Goal: Task Accomplishment & Management: Manage account settings

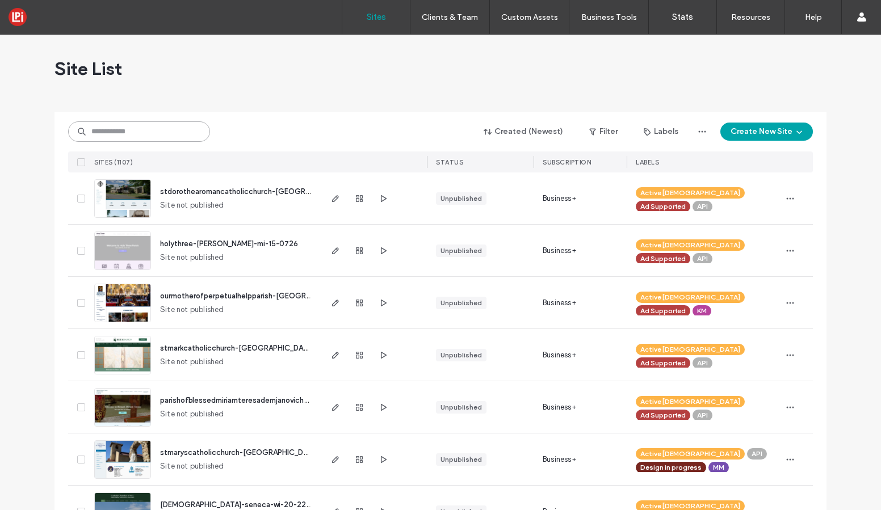
click at [137, 128] on input at bounding box center [139, 131] width 142 height 20
type input "**********"
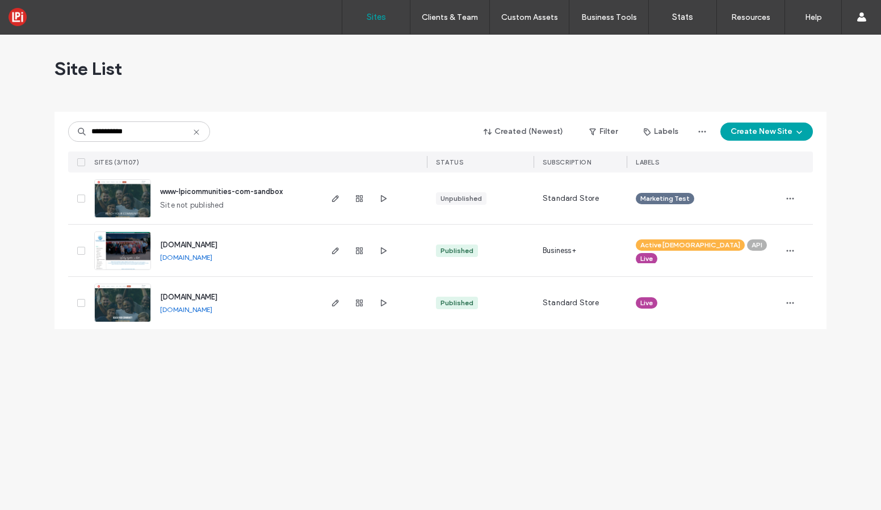
click at [102, 305] on img at bounding box center [123, 322] width 56 height 77
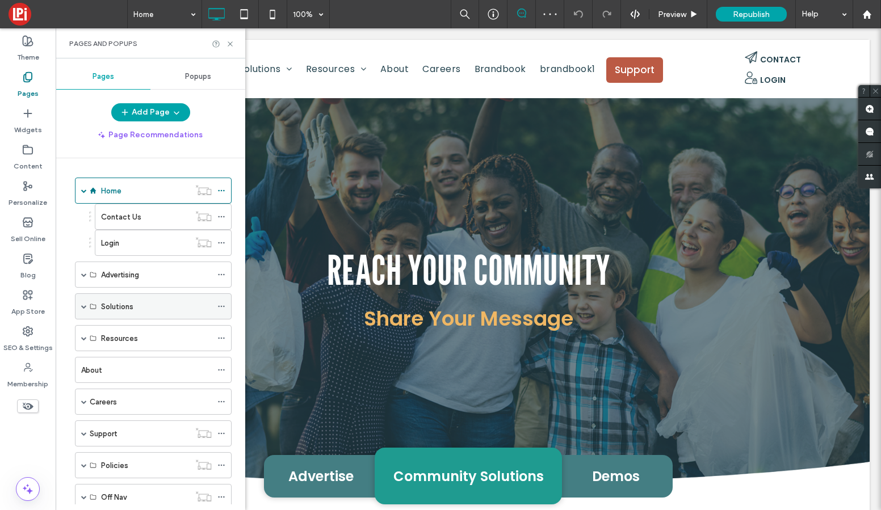
click at [84, 308] on span at bounding box center [84, 307] width 6 height 6
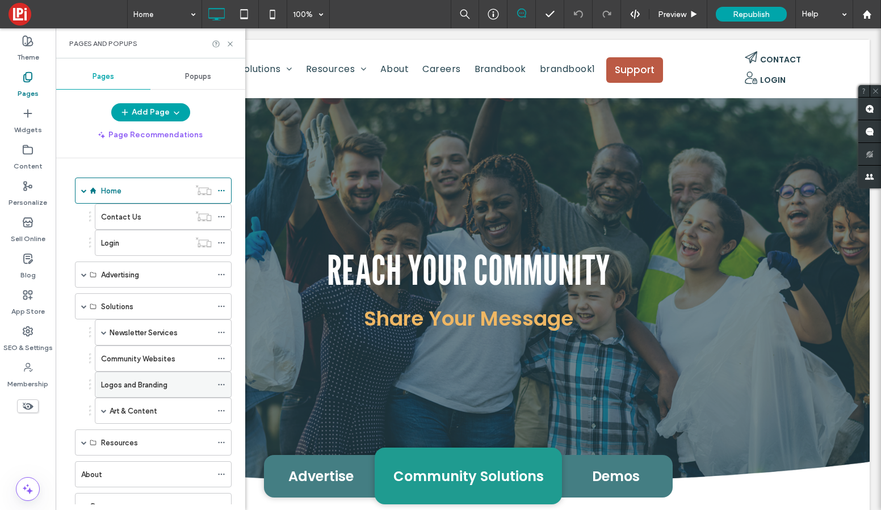
click at [180, 389] on div "Logos and Branding" at bounding box center [156, 385] width 111 height 12
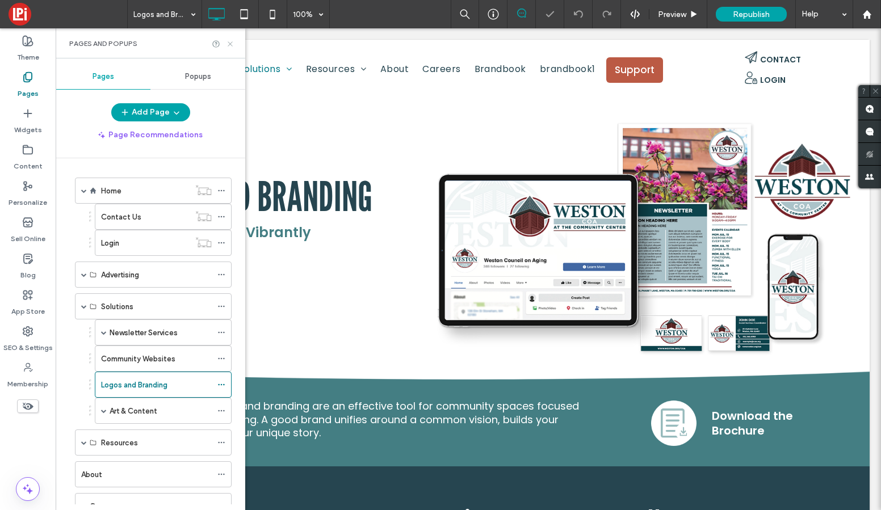
click at [229, 42] on icon at bounding box center [230, 44] width 9 height 9
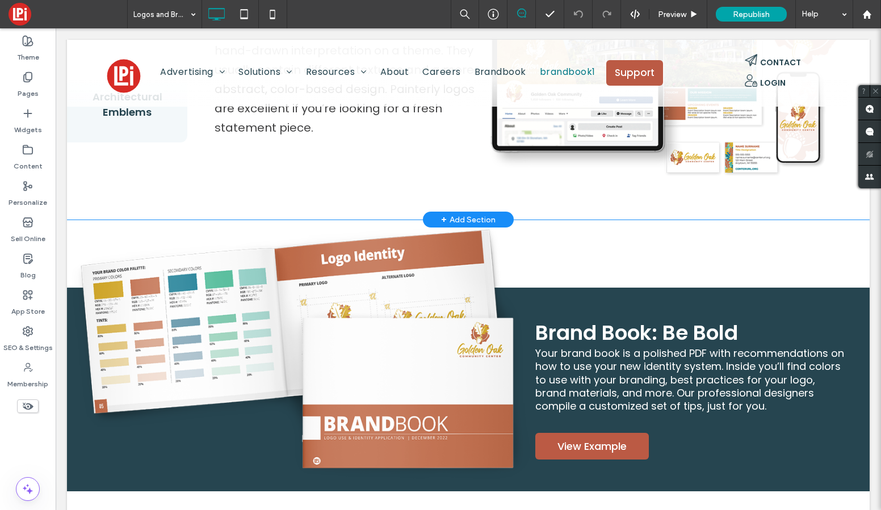
scroll to position [1572, 0]
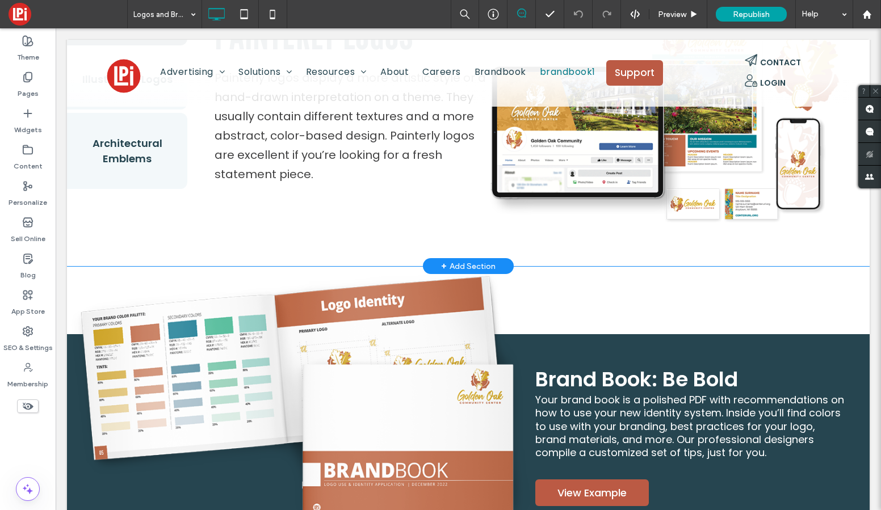
click at [95, 227] on div "Painterly Logos Illustrative Logos Architectural Emblems Painterly Logos Painte…" at bounding box center [468, 118] width 802 height 279
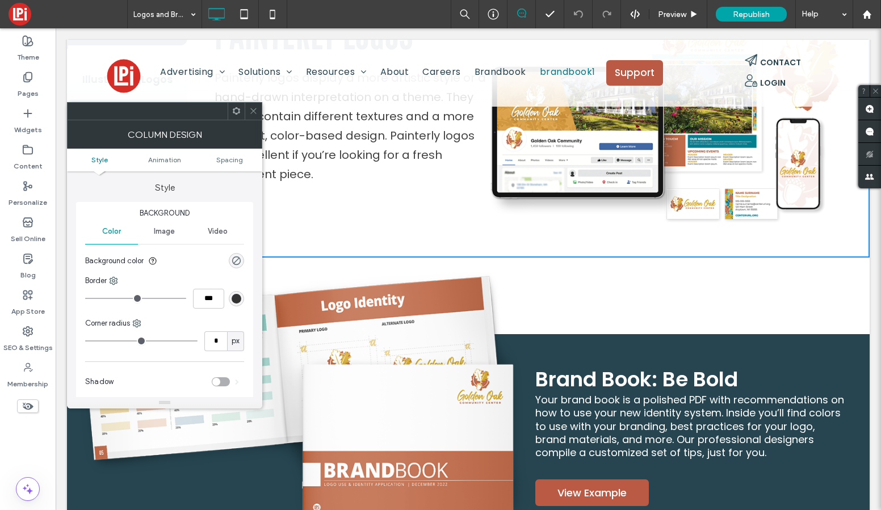
click at [235, 115] on span at bounding box center [236, 111] width 9 height 17
click at [347, 275] on img at bounding box center [301, 399] width 468 height 262
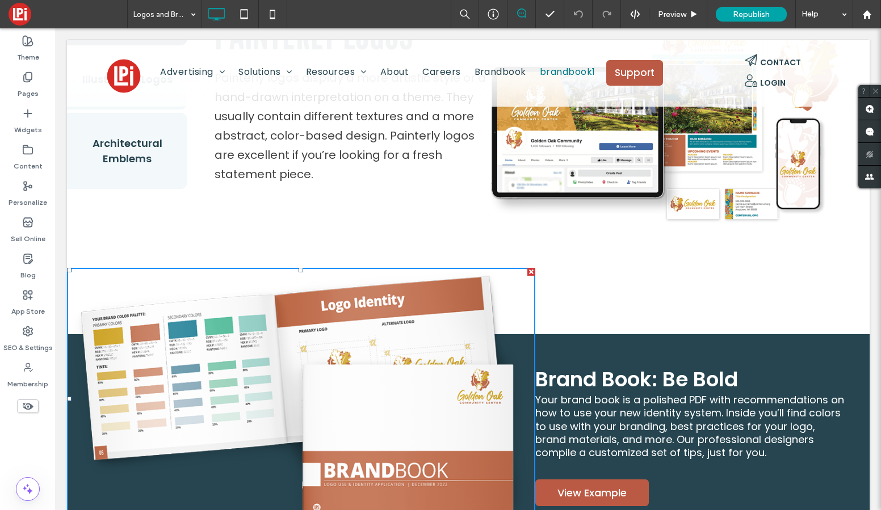
click at [97, 293] on img at bounding box center [301, 399] width 468 height 262
click at [212, 360] on img at bounding box center [301, 399] width 468 height 262
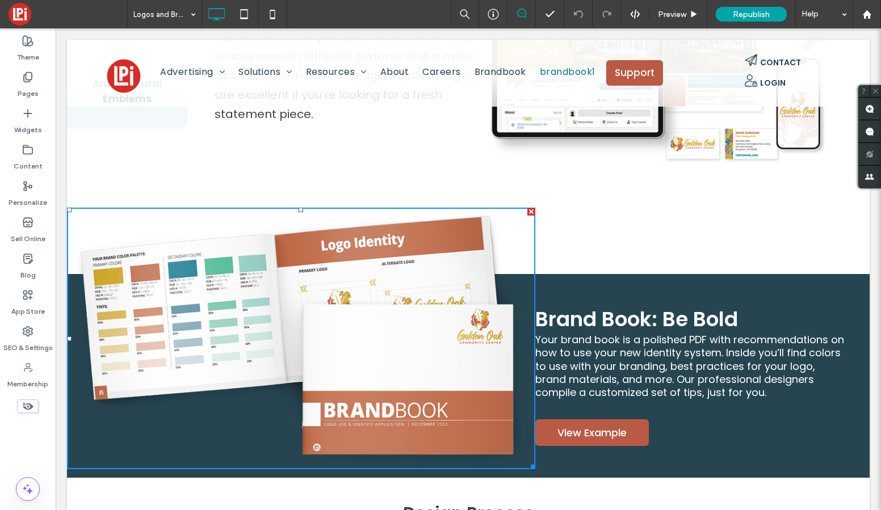
scroll to position [1676, 0]
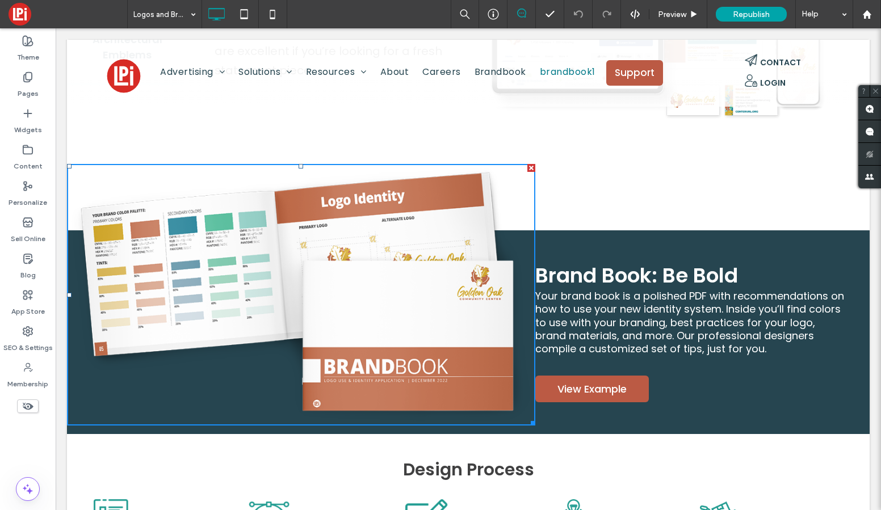
click at [440, 276] on img at bounding box center [301, 295] width 468 height 262
click at [687, 289] on span "Your brand book is a polished PDF with recommendations on how to use your new i…" at bounding box center [689, 323] width 309 height 68
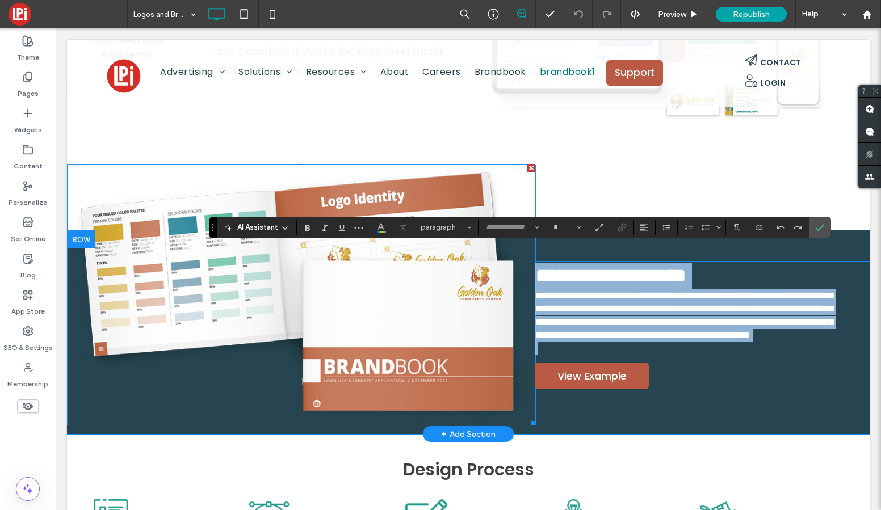
click at [263, 275] on img at bounding box center [301, 295] width 468 height 262
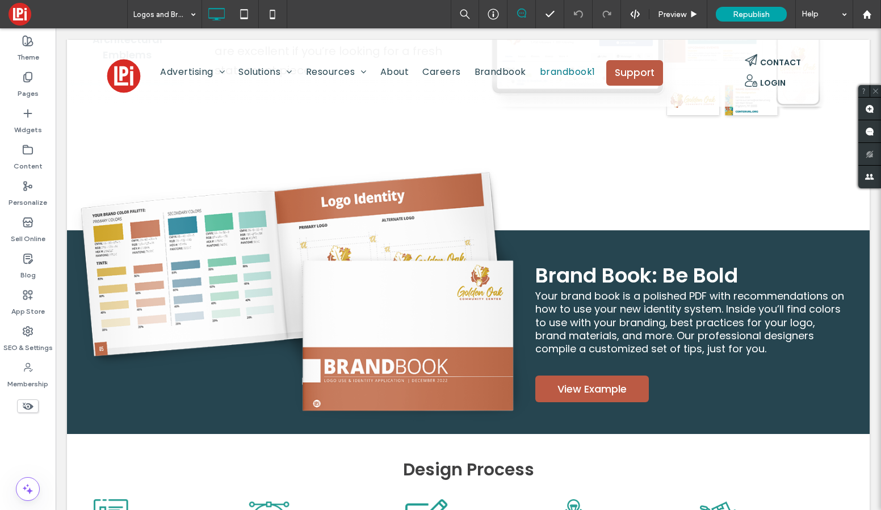
scroll to position [1677, 0]
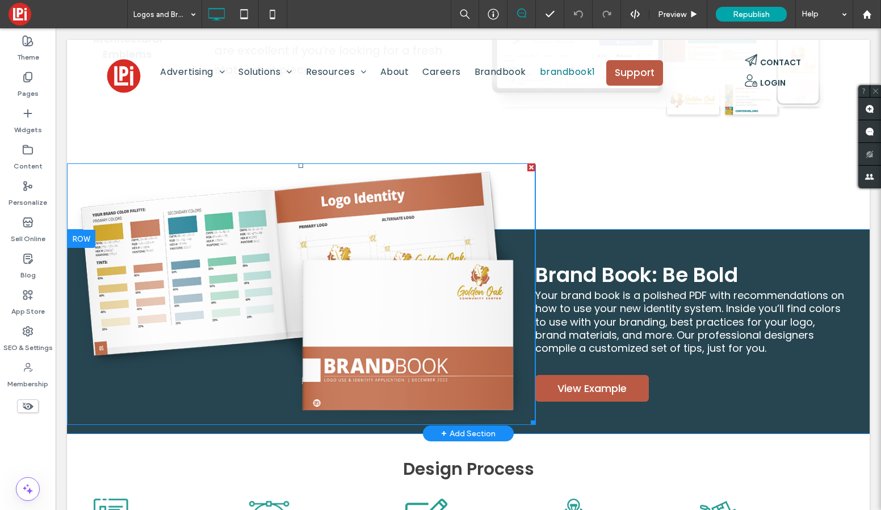
click at [293, 200] on img at bounding box center [301, 294] width 468 height 262
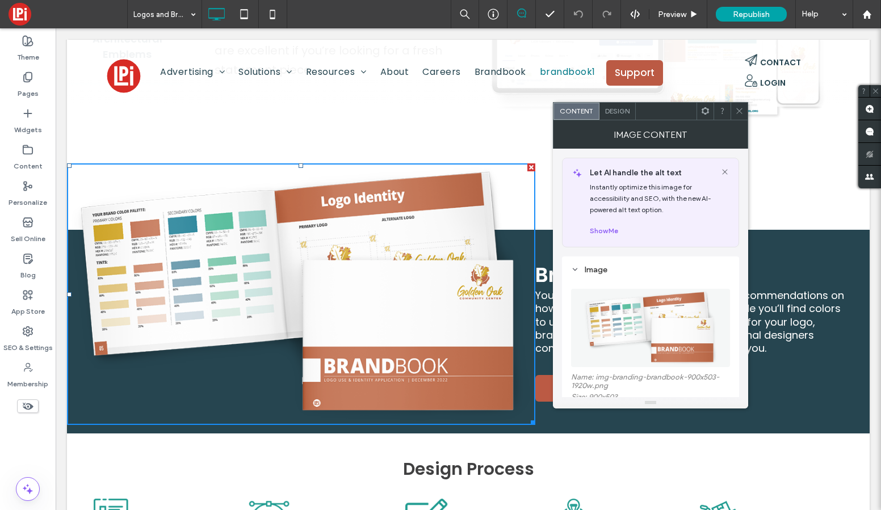
click at [706, 114] on icon at bounding box center [705, 111] width 9 height 9
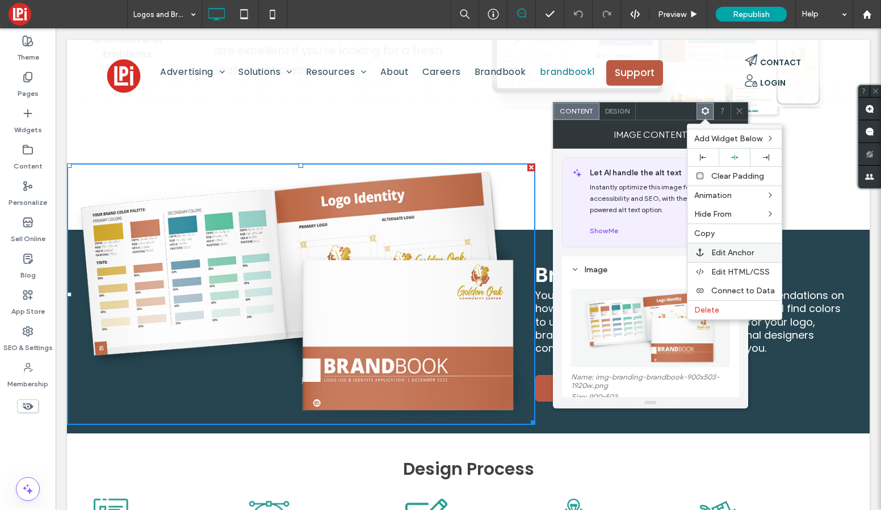
click at [731, 255] on span "Edit Anchor" at bounding box center [732, 253] width 43 height 10
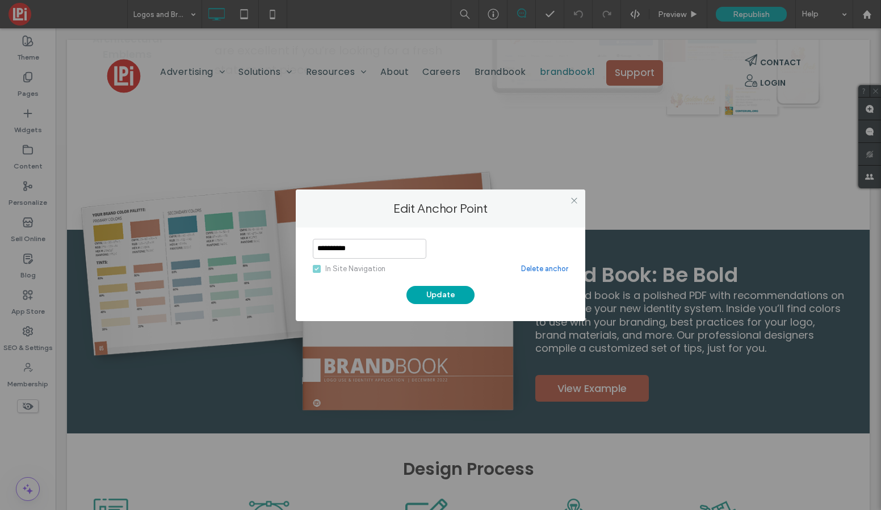
click at [315, 270] on icon at bounding box center [316, 268] width 5 height 3
click at [322, 267] on label "In Site Navigation" at bounding box center [349, 268] width 73 height 11
click at [363, 247] on input "**********" at bounding box center [369, 249] width 113 height 20
click at [346, 269] on div "In Site Navigation" at bounding box center [355, 268] width 60 height 11
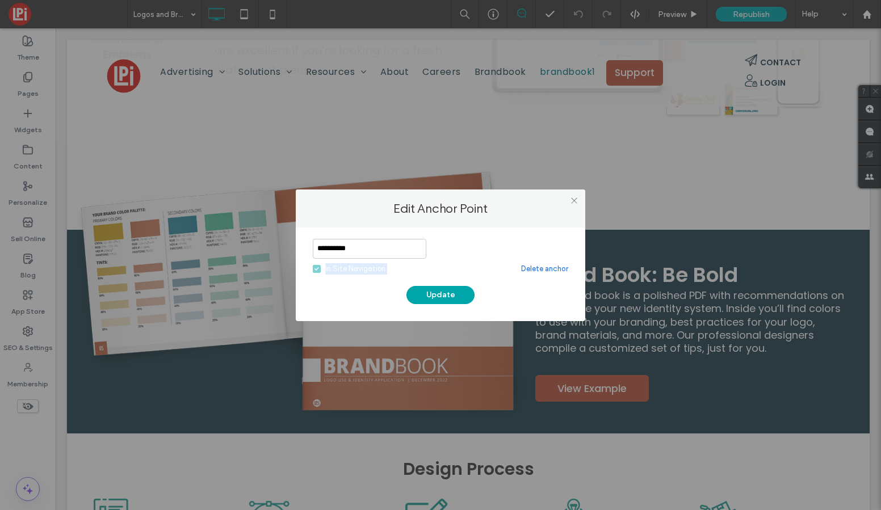
click at [346, 269] on div "In Site Navigation" at bounding box center [355, 268] width 60 height 11
click at [532, 267] on link "Delete anchor" at bounding box center [544, 268] width 47 height 11
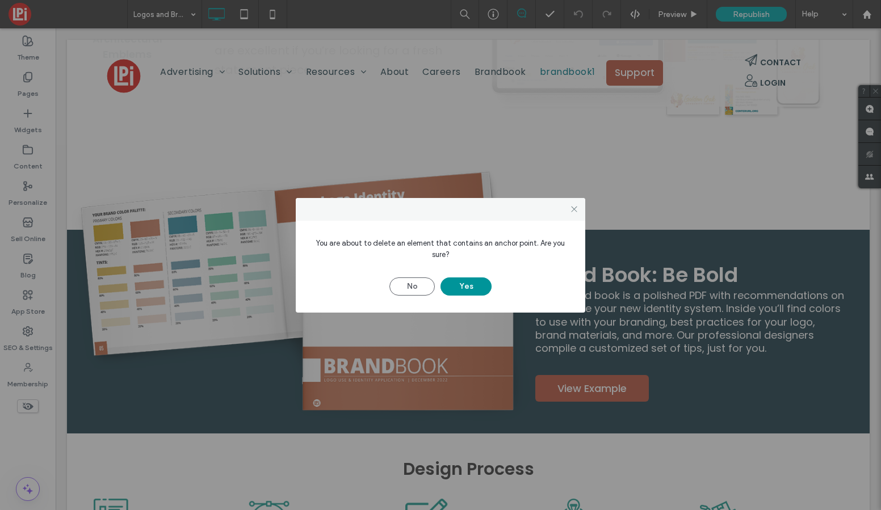
click at [466, 287] on button "Yes" at bounding box center [465, 286] width 51 height 18
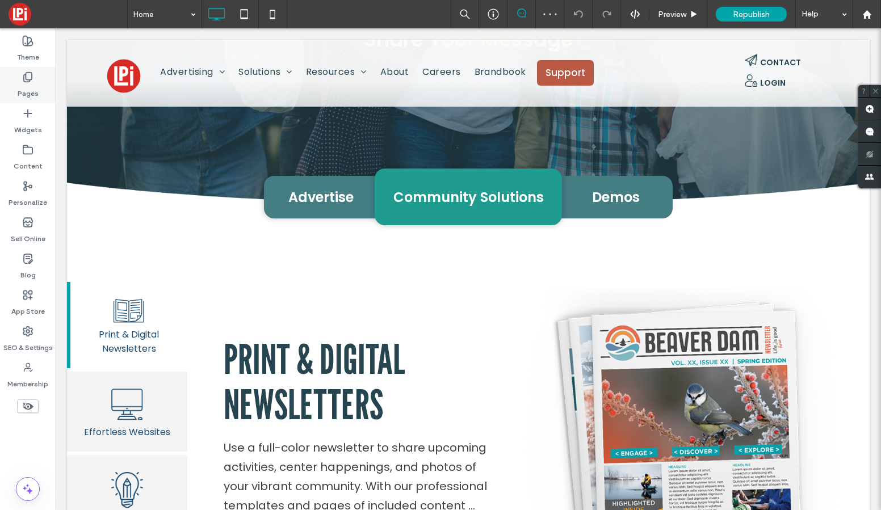
scroll to position [288, 0]
click at [32, 81] on icon at bounding box center [27, 76] width 11 height 11
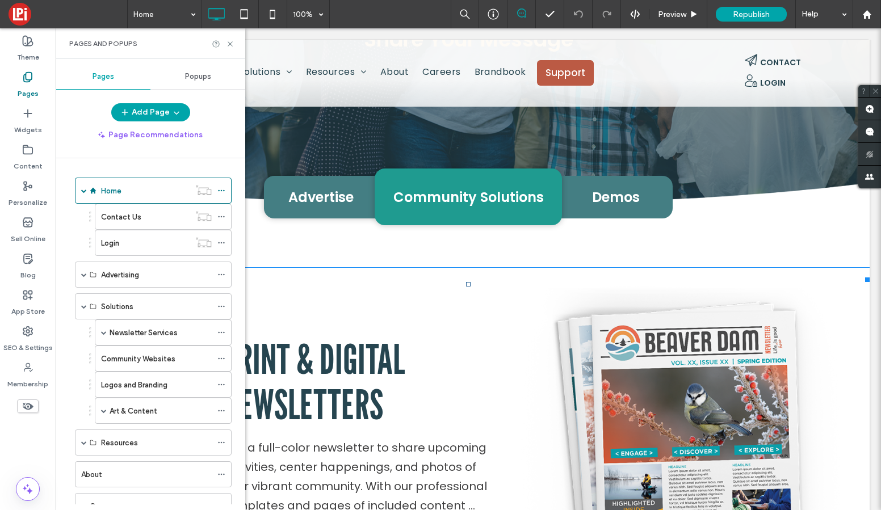
click at [371, 291] on div "PRINT & DIGITAL NEWSLETTERS Use a full-color newsletter to share upcoming activ…" at bounding box center [358, 439] width 269 height 314
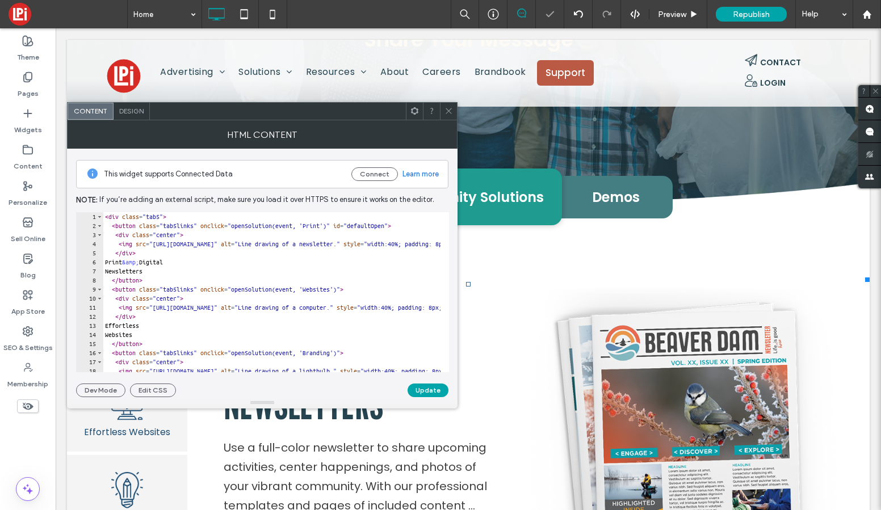
click at [448, 118] on span at bounding box center [448, 111] width 9 height 17
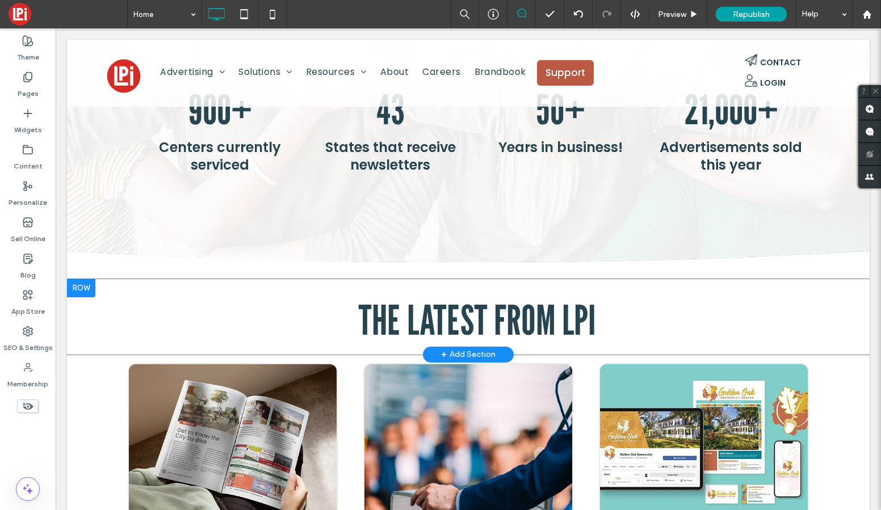
scroll to position [1217, 0]
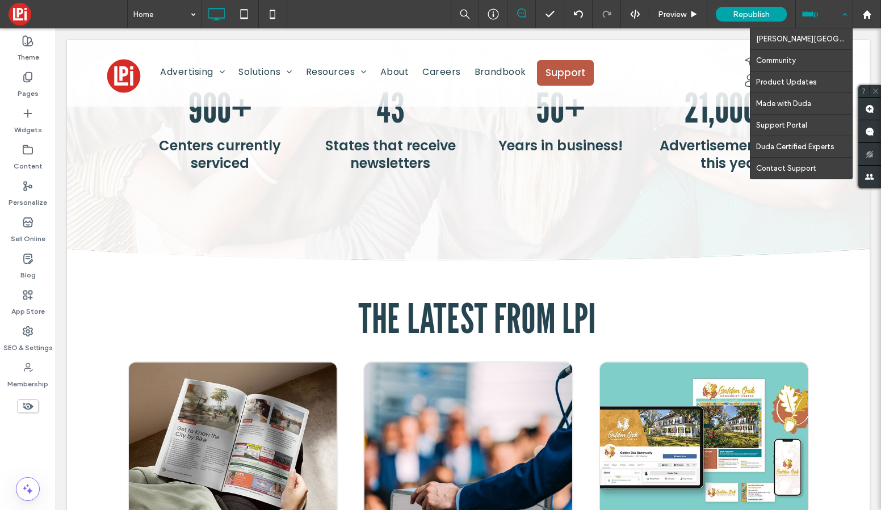
click at [845, 14] on div "Help" at bounding box center [823, 14] width 57 height 28
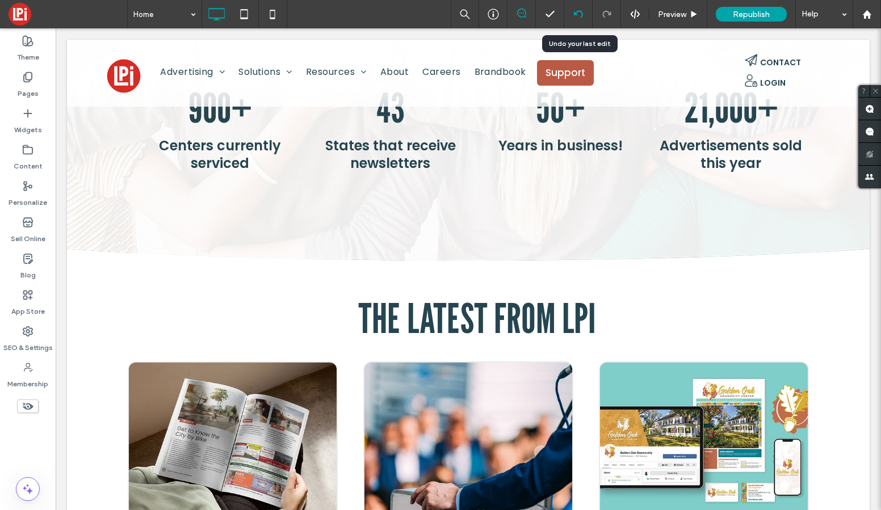
click at [578, 12] on icon at bounding box center [578, 14] width 9 height 9
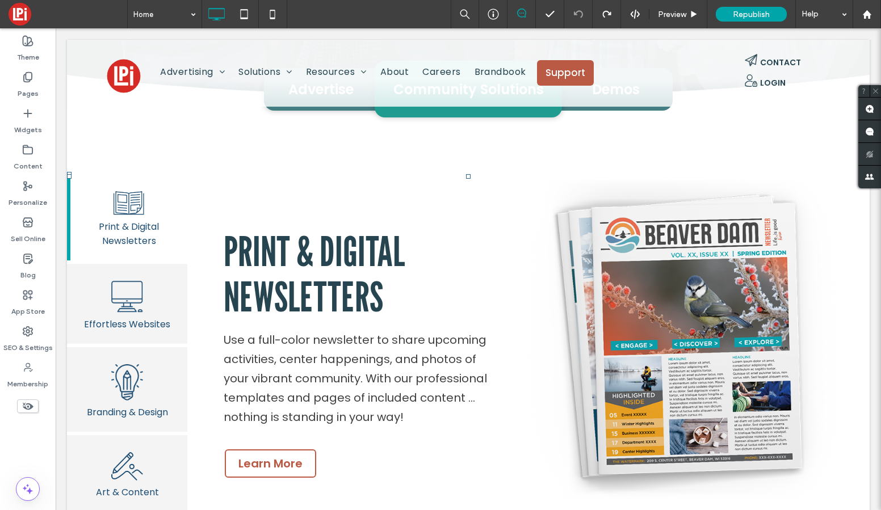
scroll to position [172, 0]
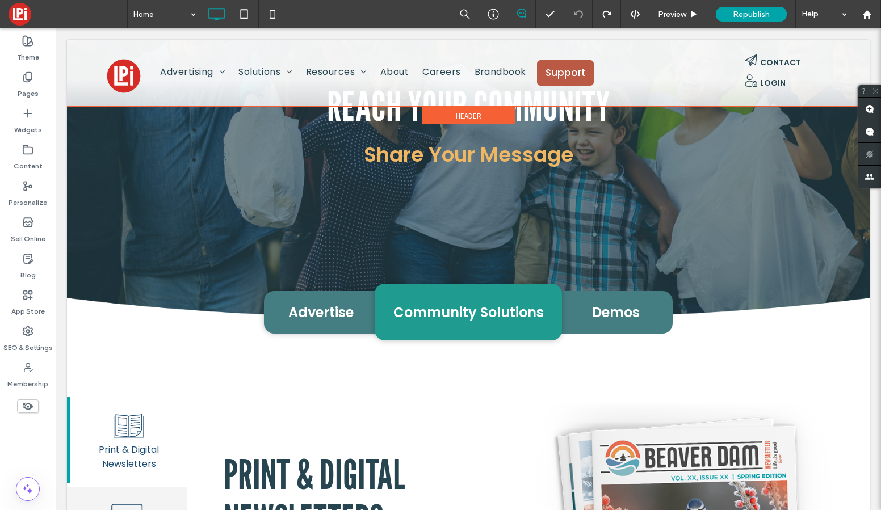
click at [281, 67] on div at bounding box center [468, 73] width 802 height 67
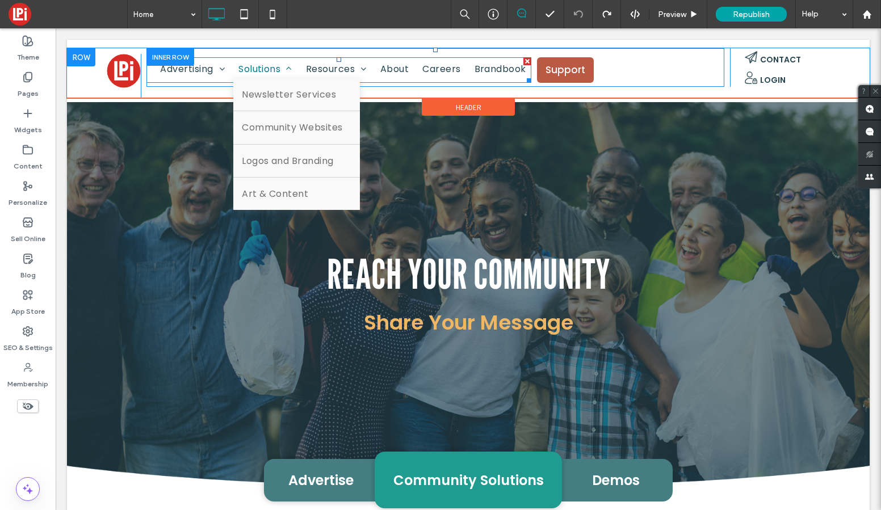
scroll to position [0, 0]
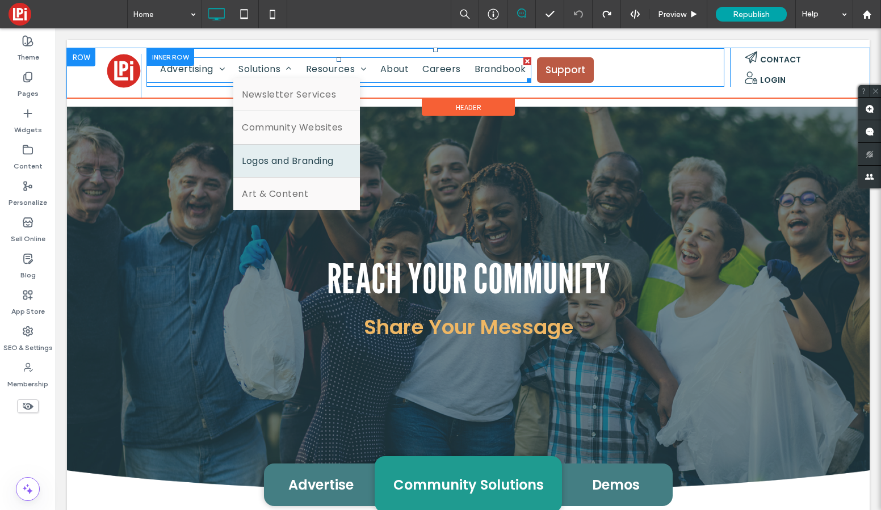
click at [293, 161] on span "Logos and Branding" at bounding box center [288, 160] width 92 height 15
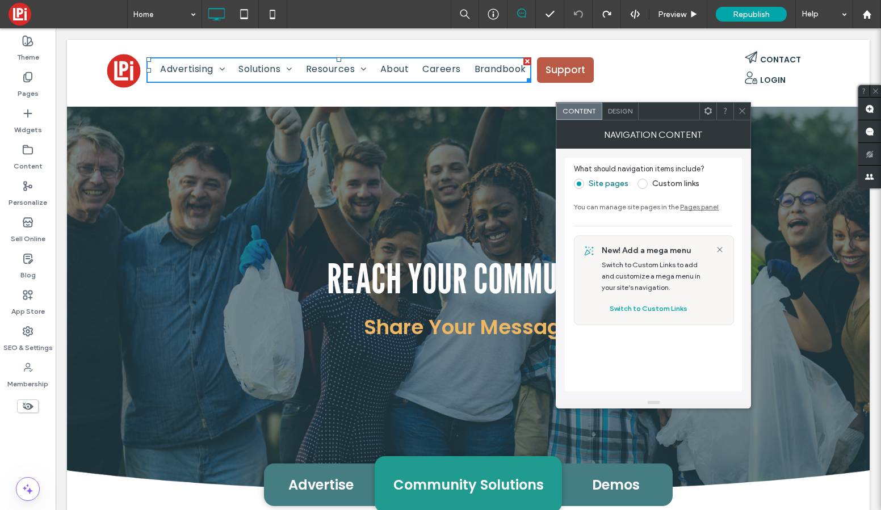
click at [742, 113] on icon at bounding box center [742, 111] width 9 height 9
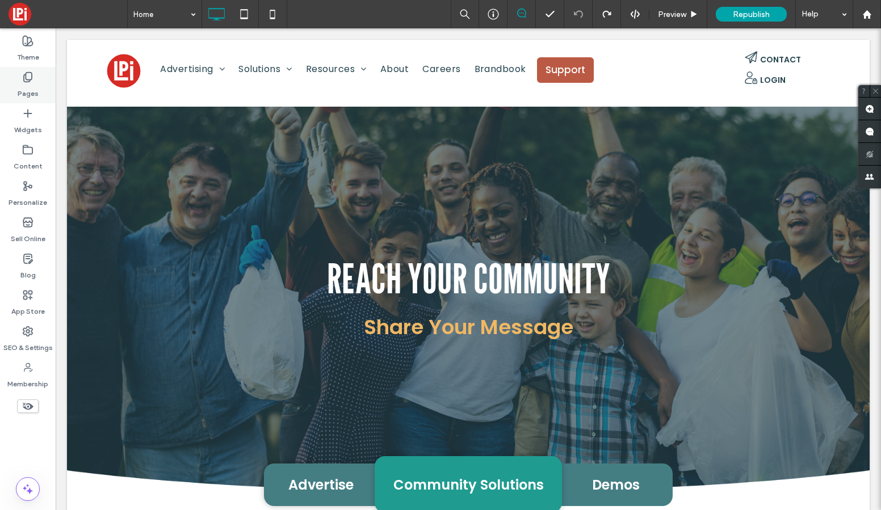
click at [20, 69] on div "Pages" at bounding box center [28, 85] width 56 height 36
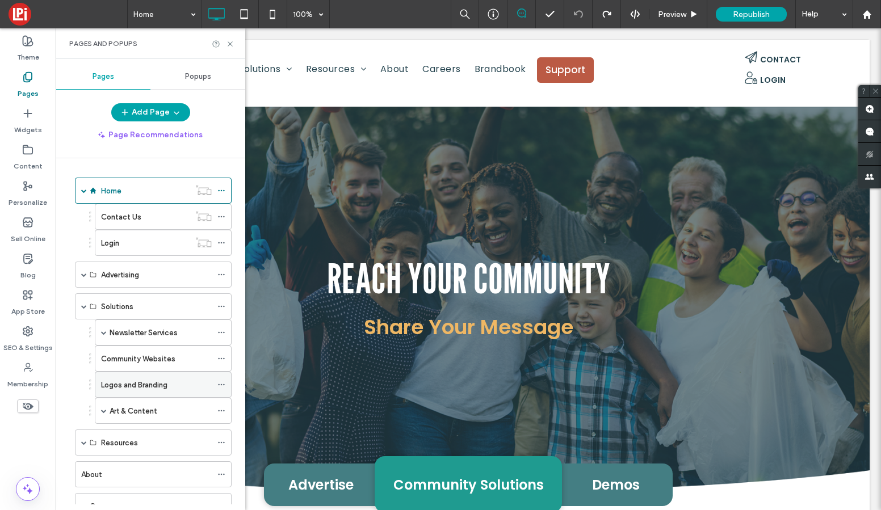
click at [155, 383] on label "Logos and Branding" at bounding box center [134, 385] width 66 height 20
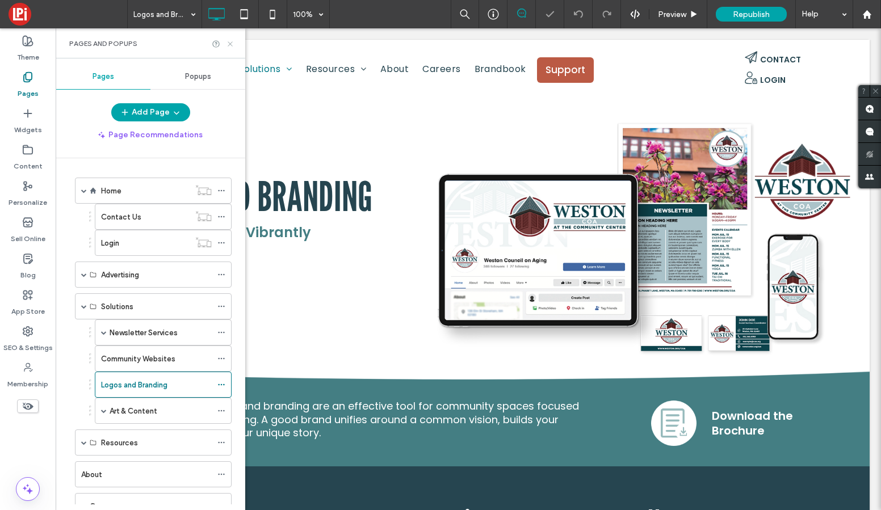
click at [228, 43] on icon at bounding box center [230, 44] width 9 height 9
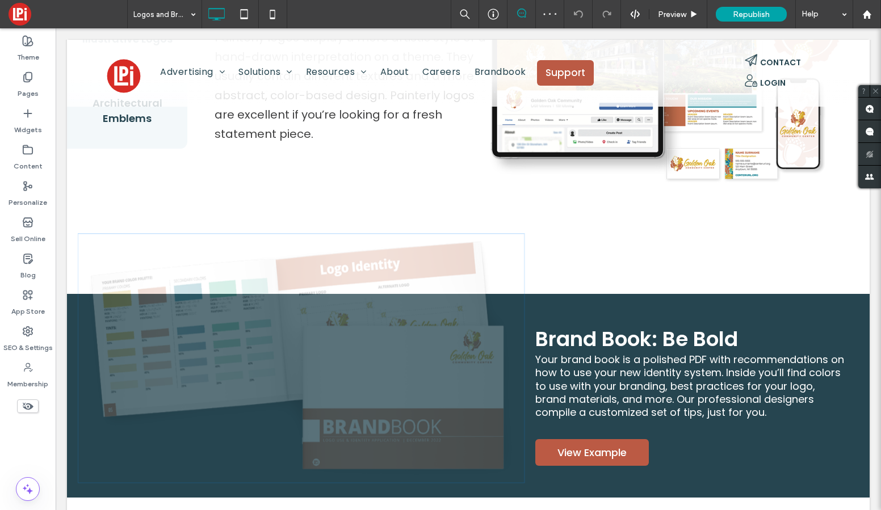
scroll to position [1670, 0]
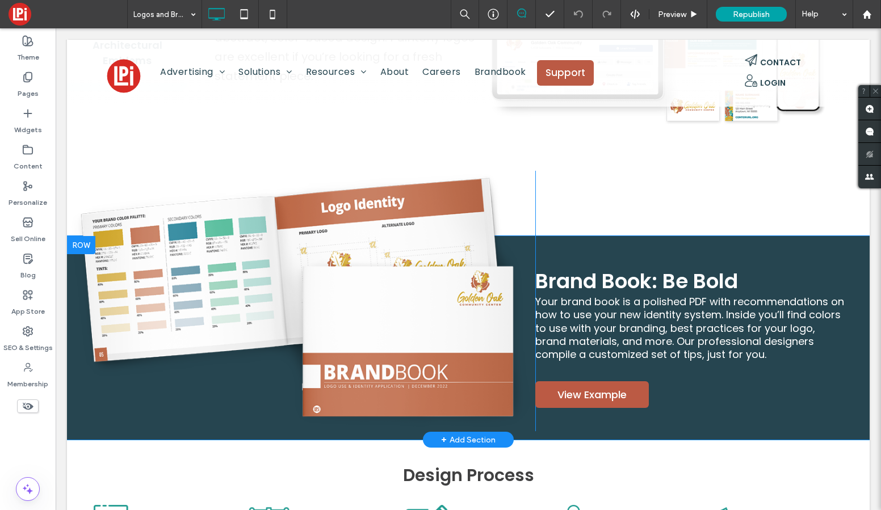
click at [75, 239] on div at bounding box center [81, 245] width 28 height 18
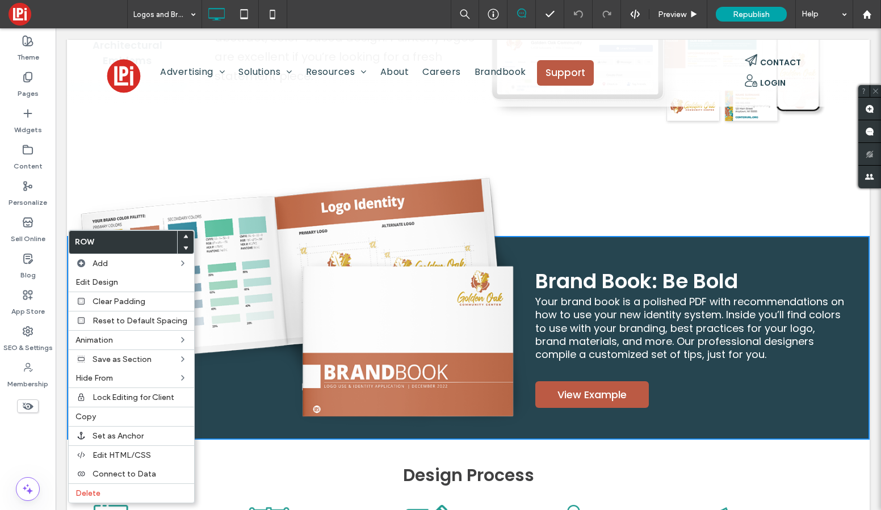
click at [481, 132] on img at bounding box center [660, 23] width 382 height 273
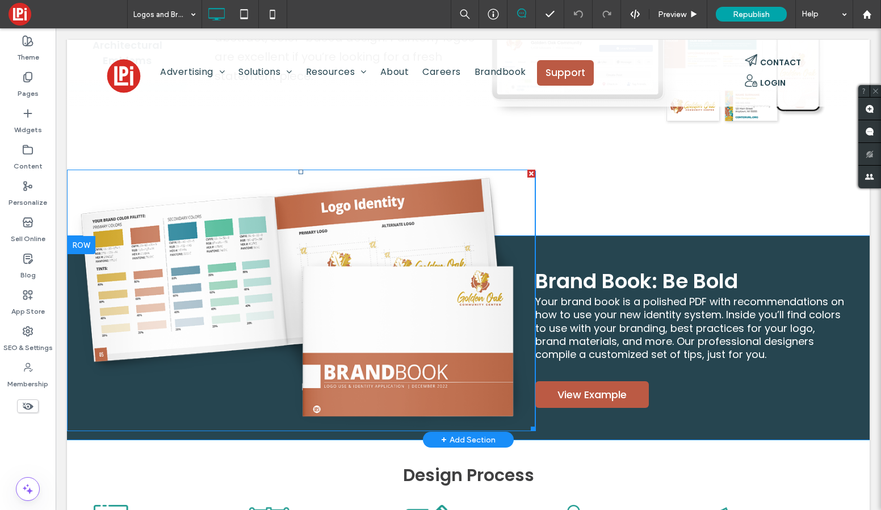
click at [479, 184] on img at bounding box center [301, 301] width 468 height 262
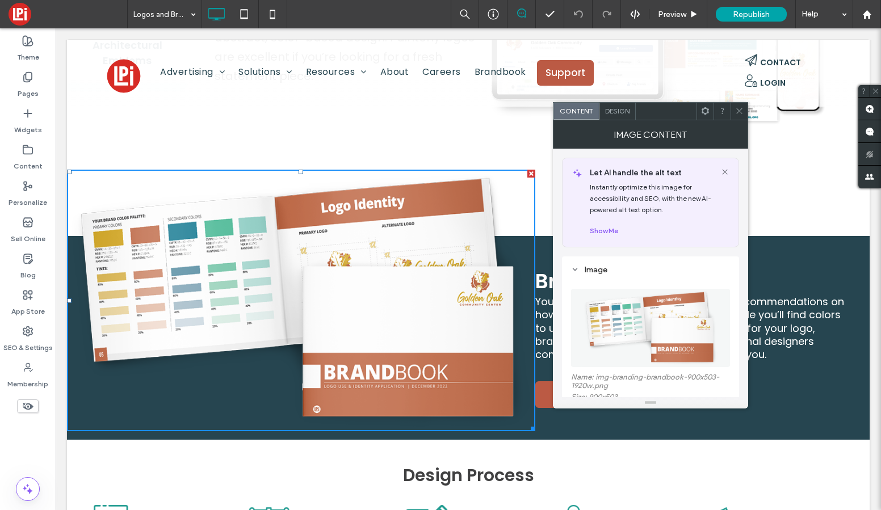
click at [707, 110] on use at bounding box center [704, 110] width 7 height 7
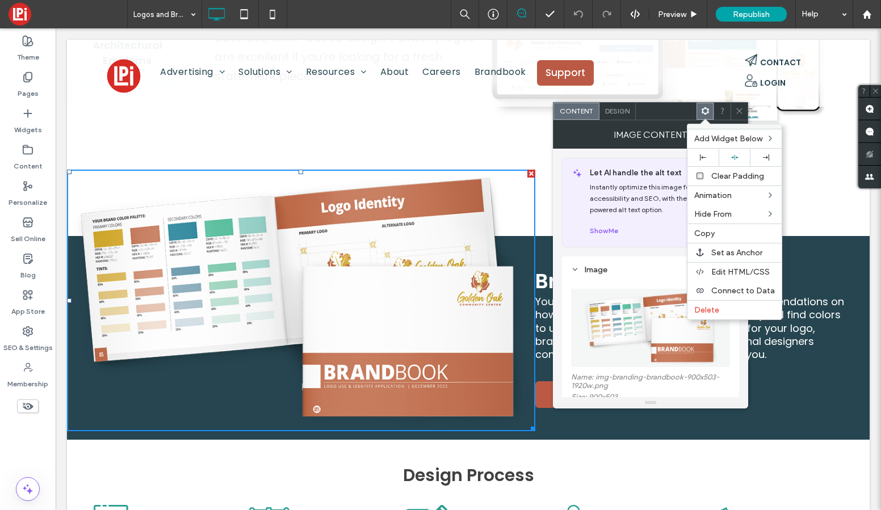
click at [707, 111] on use at bounding box center [704, 110] width 7 height 7
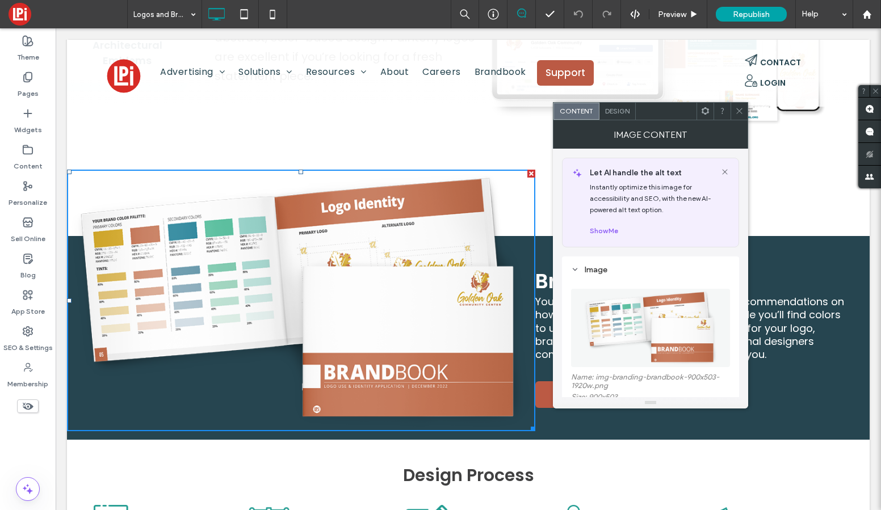
click at [385, 139] on div "Painterly Logos Painterly logos display a more artistic style or a hand-drawn i…" at bounding box center [528, 23] width 682 height 273
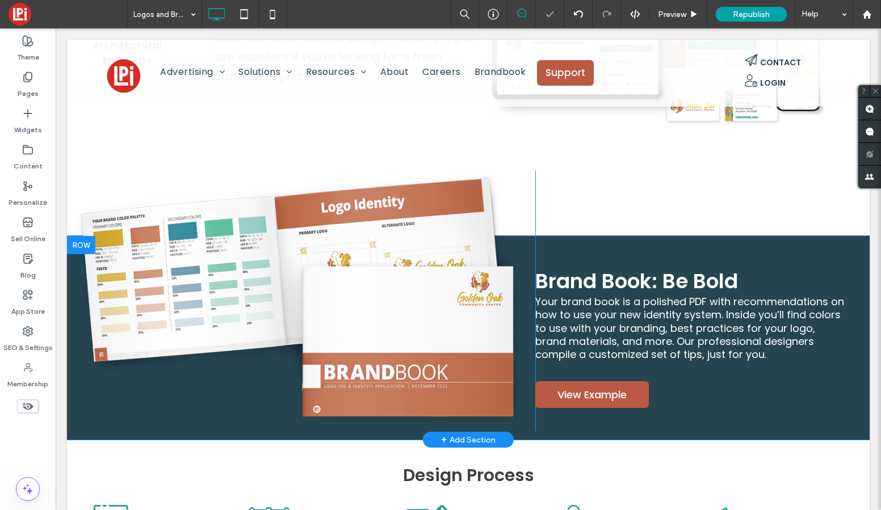
click at [614, 236] on div "Click To Paste Brand Book: Be Bold Your brand book is a polished PDF with recom…" at bounding box center [468, 338] width 802 height 204
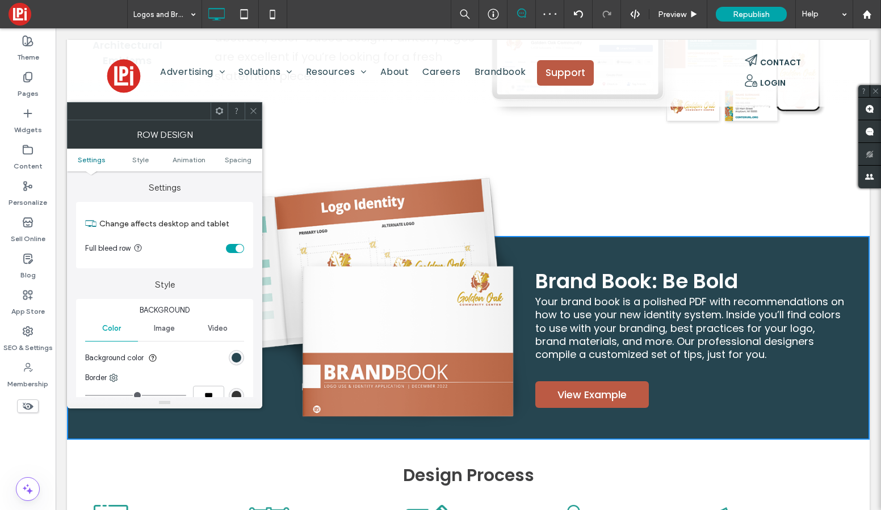
click at [218, 111] on icon at bounding box center [219, 111] width 9 height 9
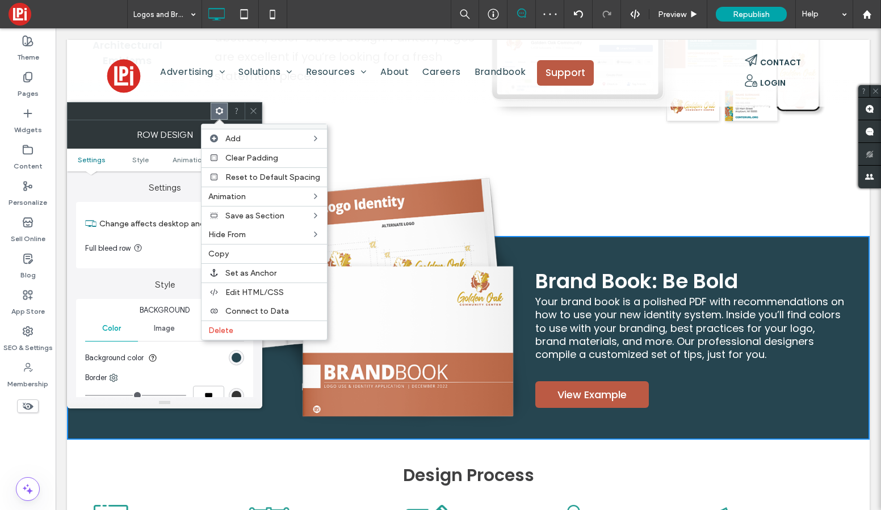
click at [218, 111] on icon at bounding box center [219, 111] width 9 height 9
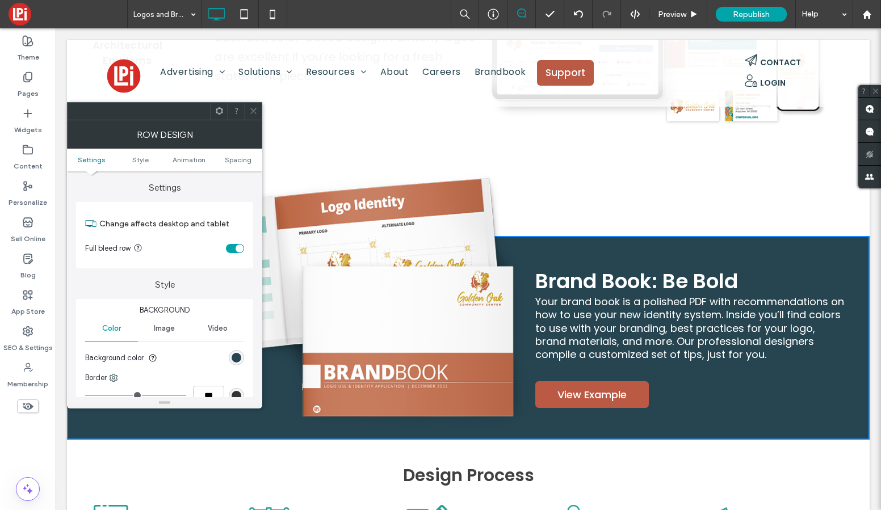
click at [415, 279] on img at bounding box center [301, 301] width 468 height 262
click at [254, 112] on icon at bounding box center [253, 111] width 9 height 9
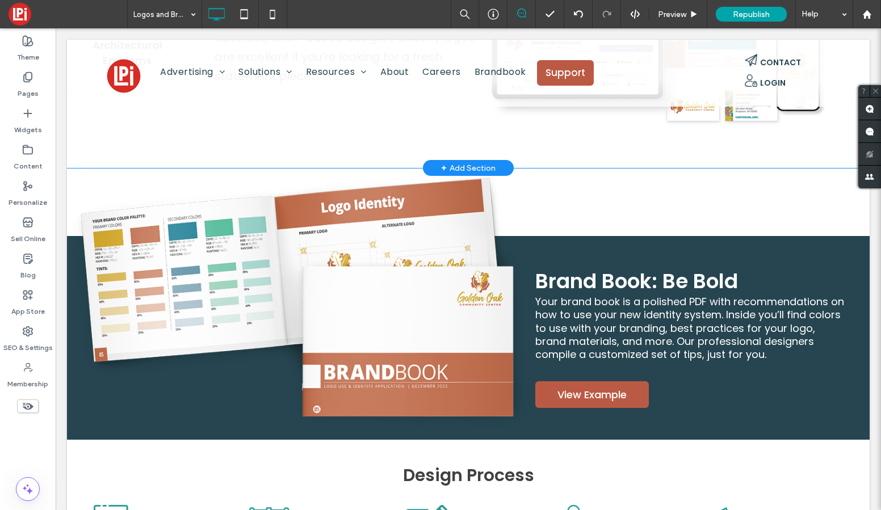
click at [321, 112] on div "Painterly Logos Painterly logos display a more artistic style or a hand-drawn i…" at bounding box center [528, 23] width 682 height 273
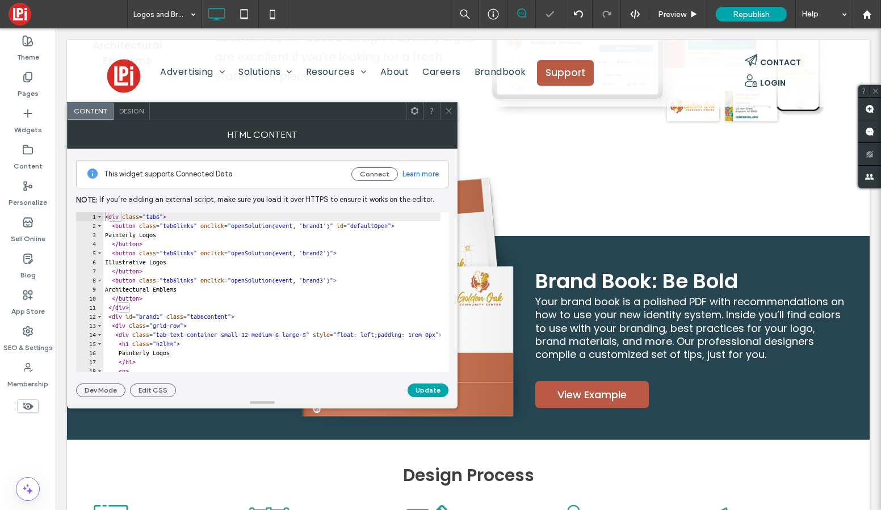
click at [125, 110] on span "Design" at bounding box center [131, 111] width 24 height 9
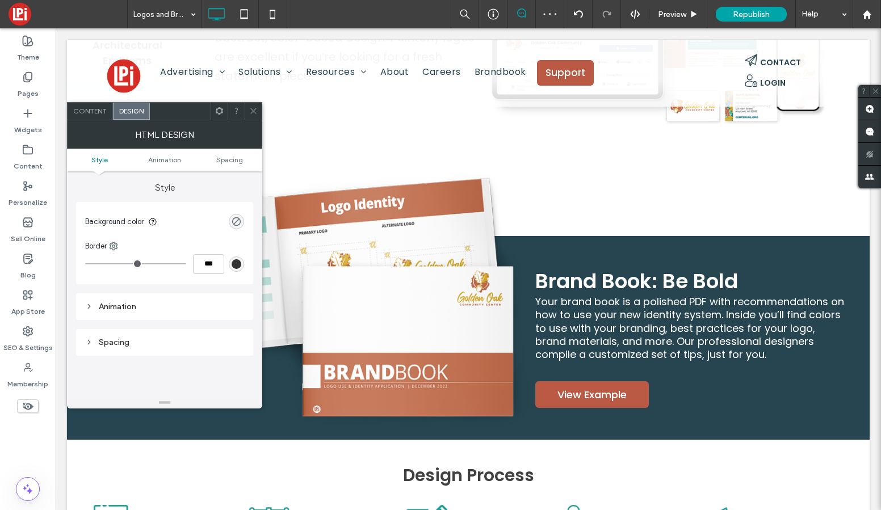
click at [251, 110] on icon at bounding box center [253, 111] width 9 height 9
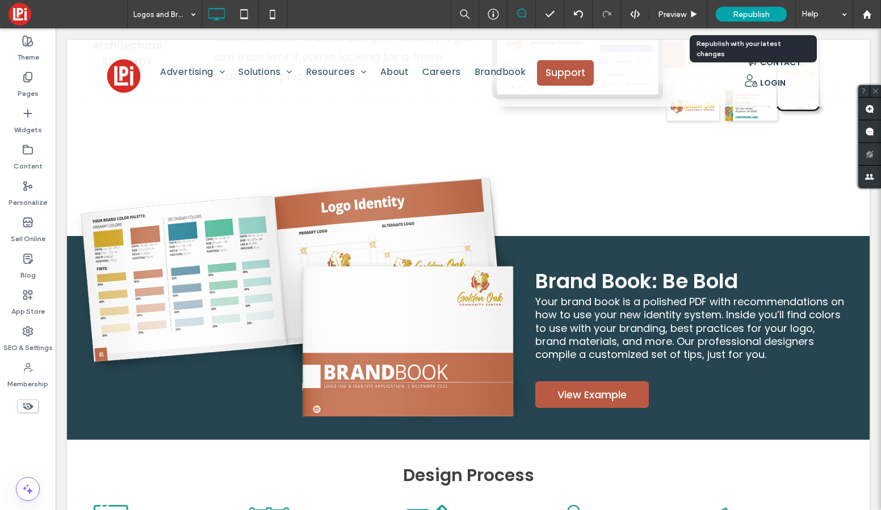
click at [751, 14] on span "Republish" at bounding box center [751, 15] width 37 height 10
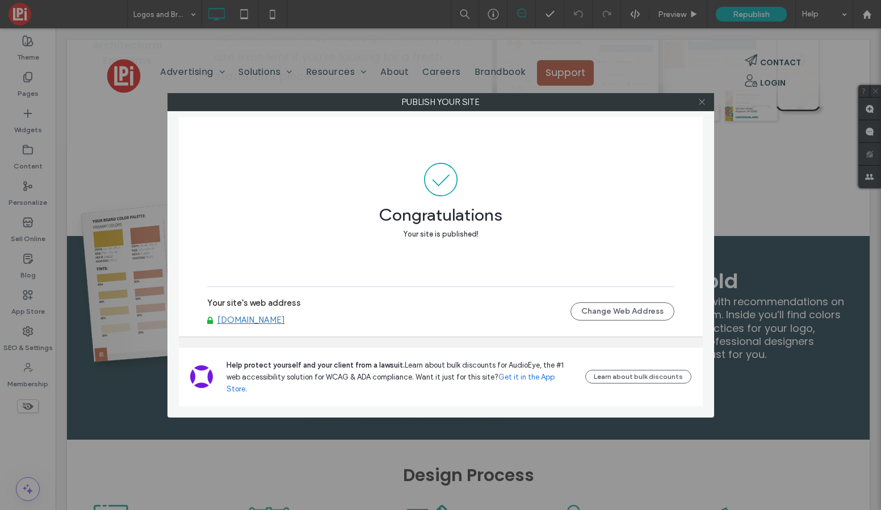
click at [698, 100] on icon at bounding box center [701, 102] width 9 height 9
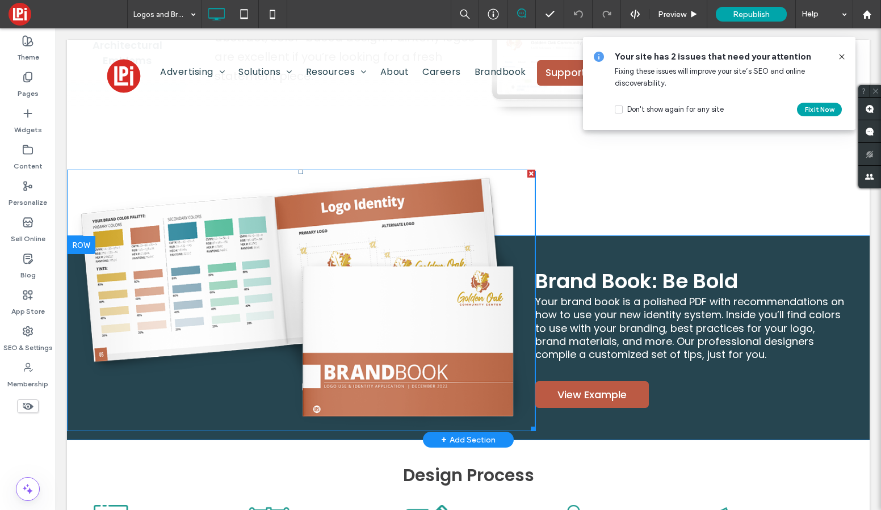
click at [180, 211] on img at bounding box center [301, 301] width 468 height 262
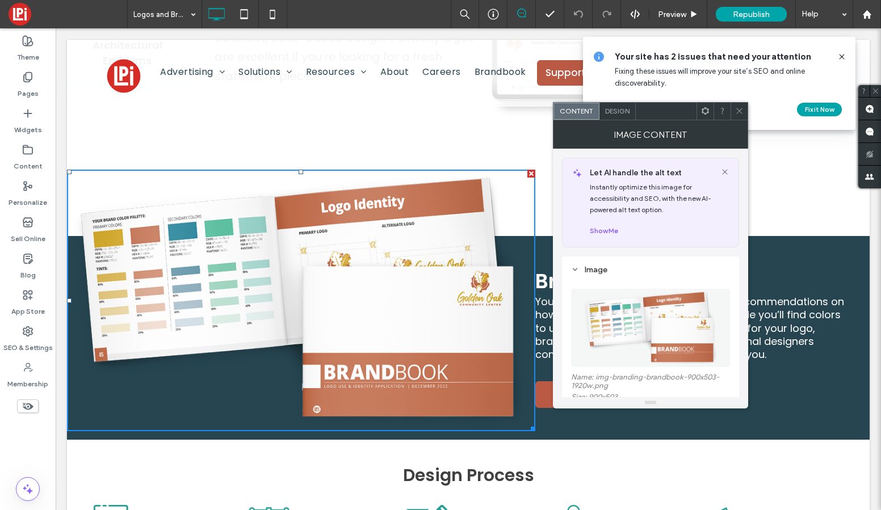
click at [621, 115] on div "Design" at bounding box center [617, 111] width 36 height 17
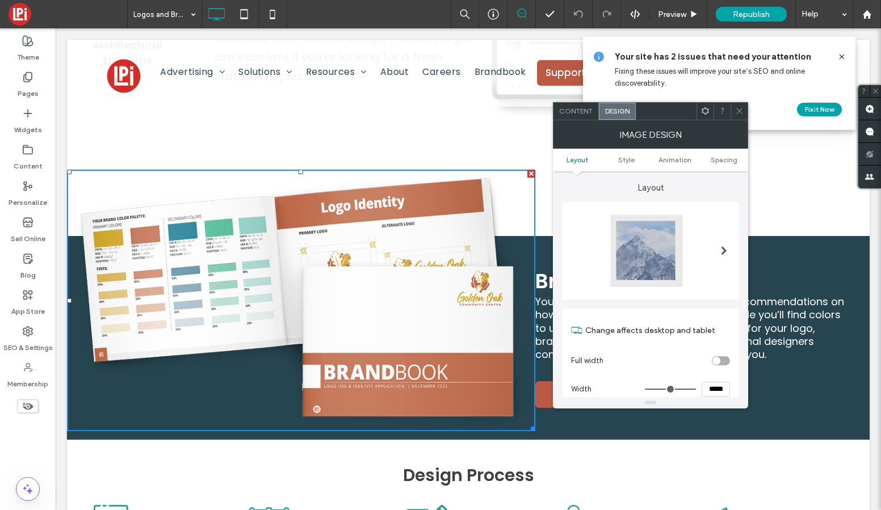
click at [704, 113] on icon at bounding box center [705, 111] width 9 height 9
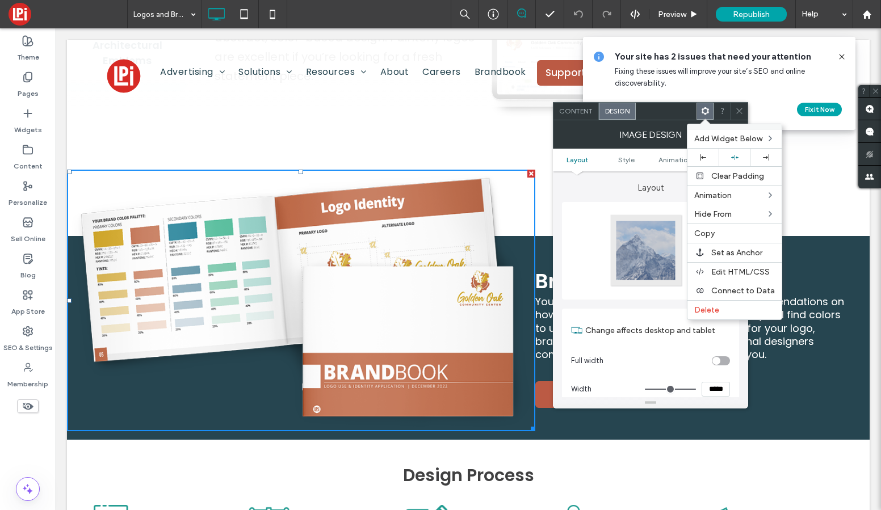
click at [704, 113] on use at bounding box center [704, 110] width 7 height 7
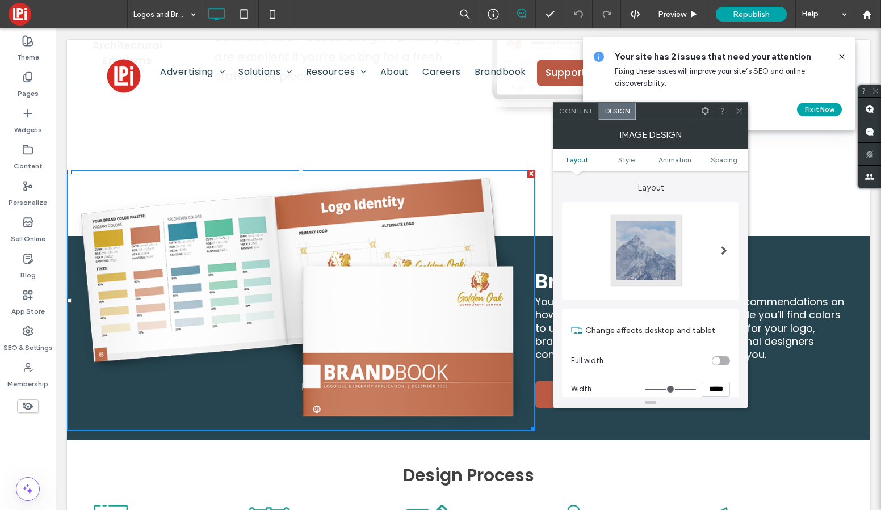
click at [737, 112] on use at bounding box center [739, 111] width 6 height 6
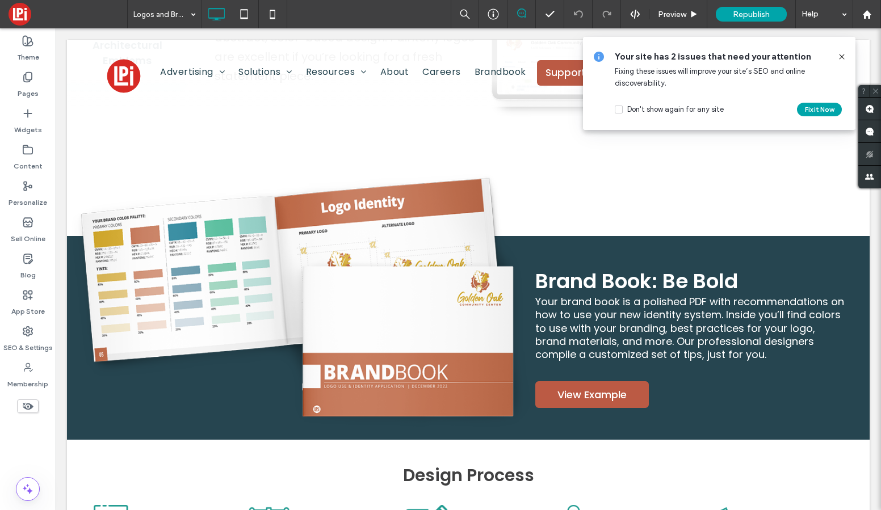
click at [841, 57] on icon at bounding box center [841, 56] width 9 height 9
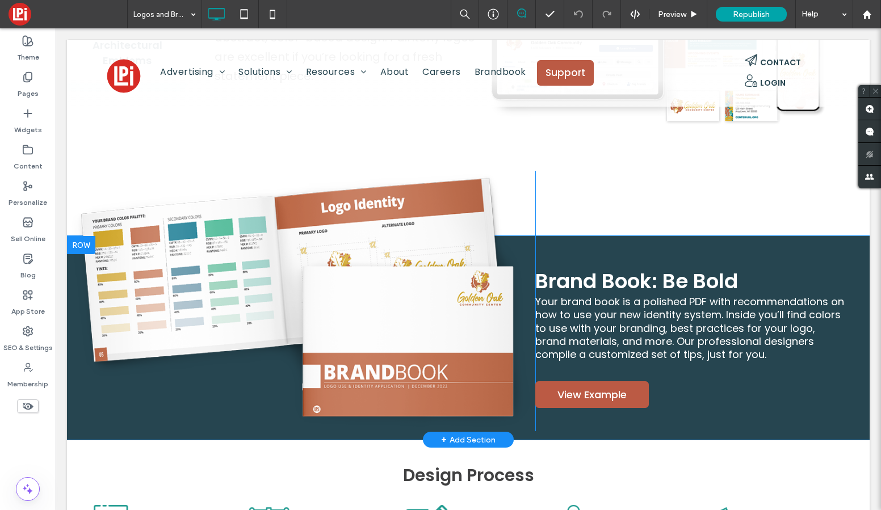
click at [756, 236] on div "Click To Paste Brand Book: Be Bold Your brand book is a polished PDF with recom…" at bounding box center [468, 338] width 802 height 204
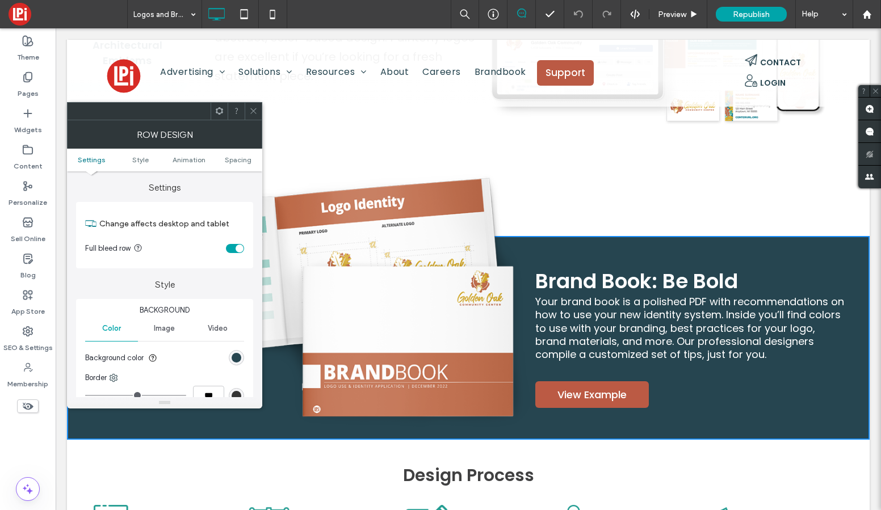
click at [223, 116] on span at bounding box center [219, 111] width 9 height 17
click at [565, 281] on span "Brand Book: Be Bold" at bounding box center [636, 281] width 203 height 29
click at [251, 115] on icon at bounding box center [253, 111] width 9 height 9
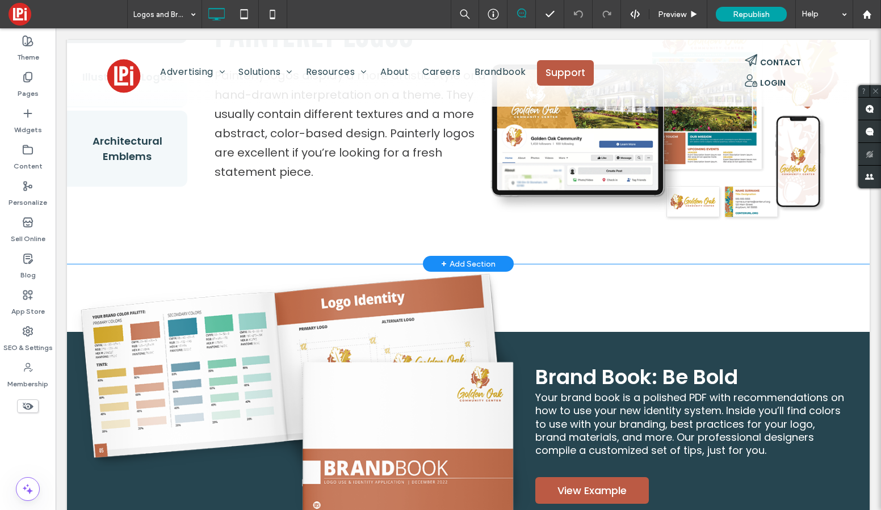
scroll to position [1373, 0]
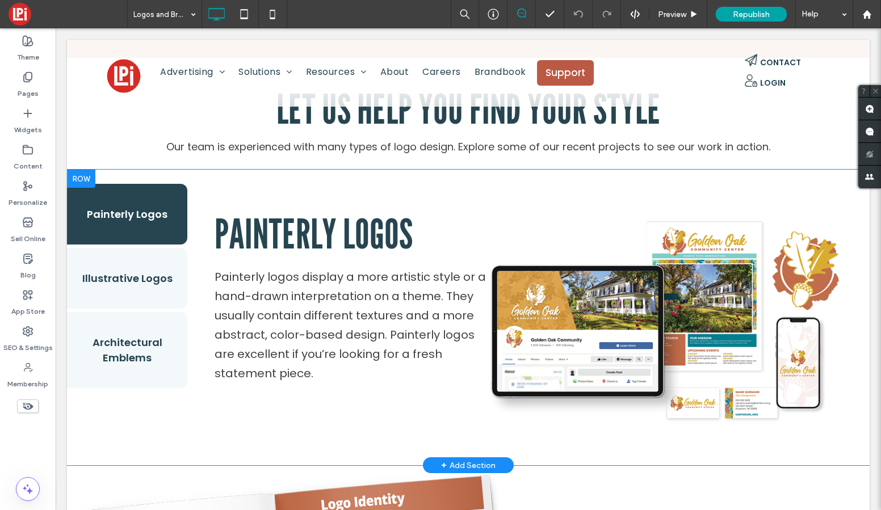
click at [304, 184] on div "Painterly Logos Painterly logos display a more artistic style or a hand-drawn i…" at bounding box center [350, 294] width 273 height 220
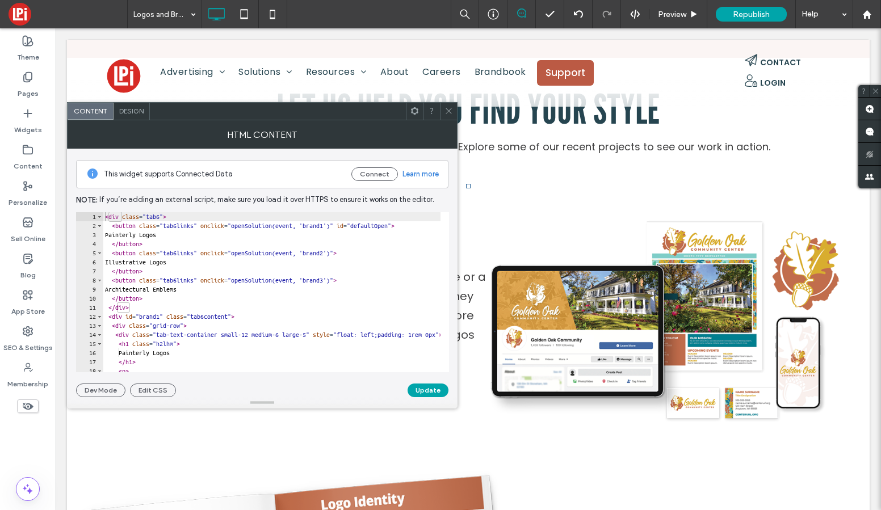
click at [135, 113] on span "Design" at bounding box center [131, 111] width 24 height 9
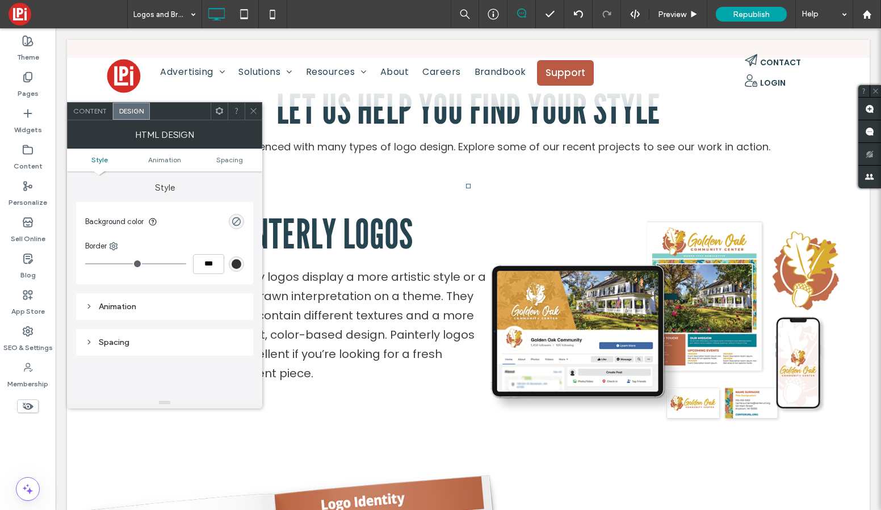
click at [255, 108] on icon at bounding box center [253, 111] width 9 height 9
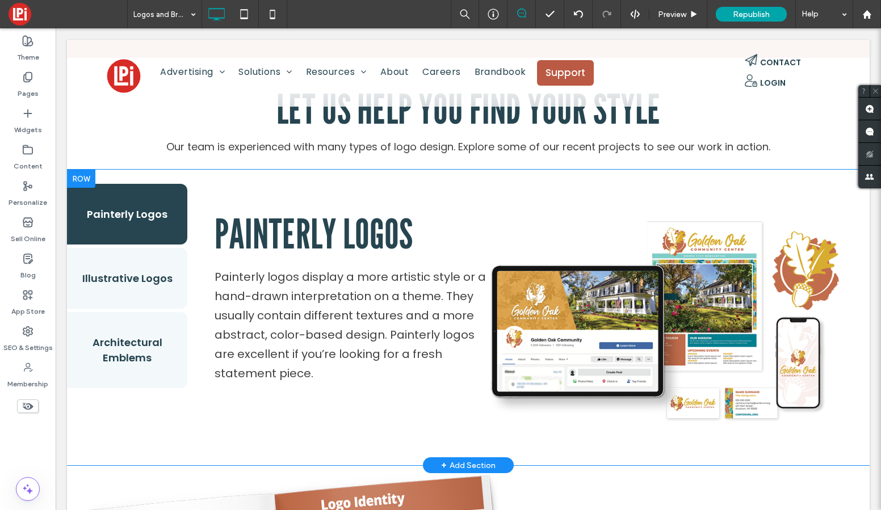
click at [203, 450] on div "Painterly Logos Illustrative Logos Architectural Emblems Painterly Logos Painte…" at bounding box center [468, 318] width 802 height 296
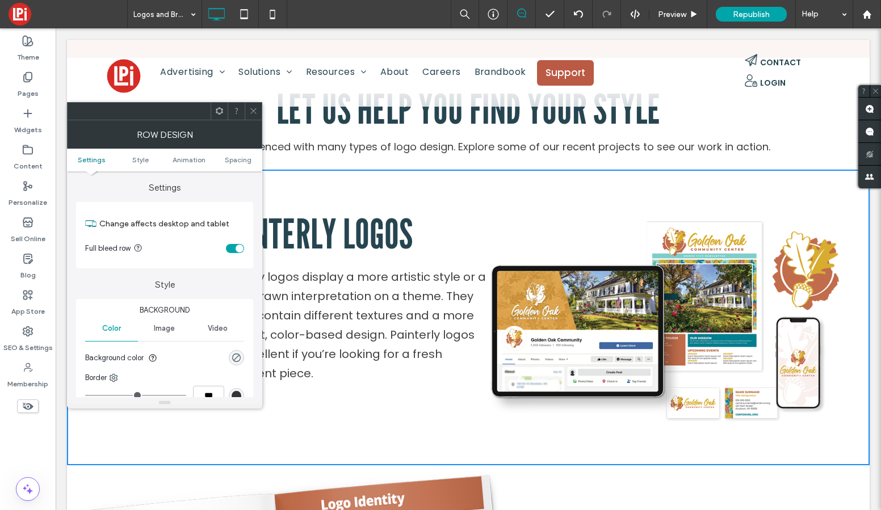
click at [218, 108] on use at bounding box center [219, 110] width 7 height 7
drag, startPoint x: 522, startPoint y: 399, endPoint x: 681, endPoint y: 347, distance: 167.2
click at [258, 113] on div at bounding box center [253, 111] width 17 height 17
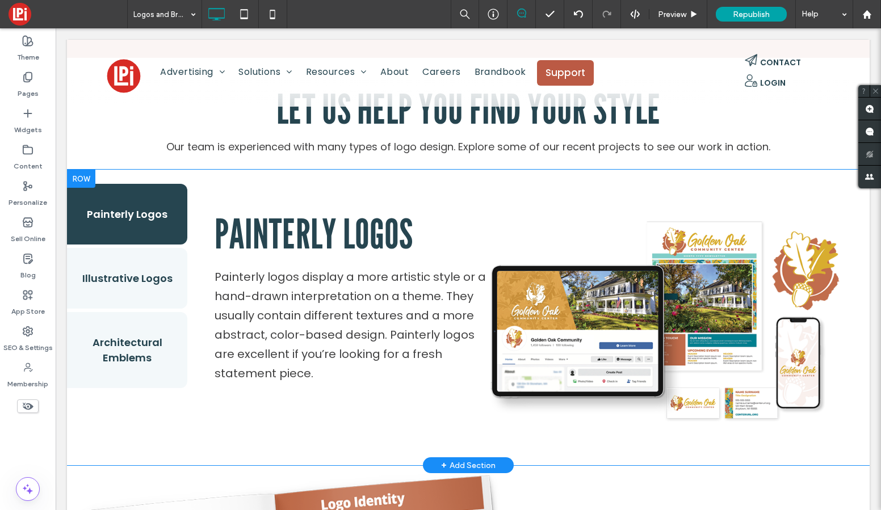
click at [462, 459] on div "+ Add Section" at bounding box center [468, 465] width 54 height 12
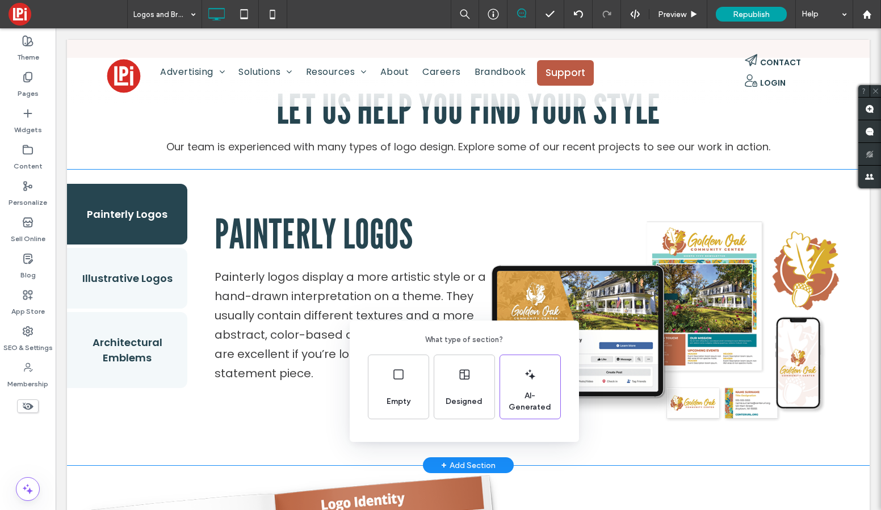
click at [132, 436] on div "What type of section? Empty Designed AI-Generated" at bounding box center [440, 283] width 881 height 566
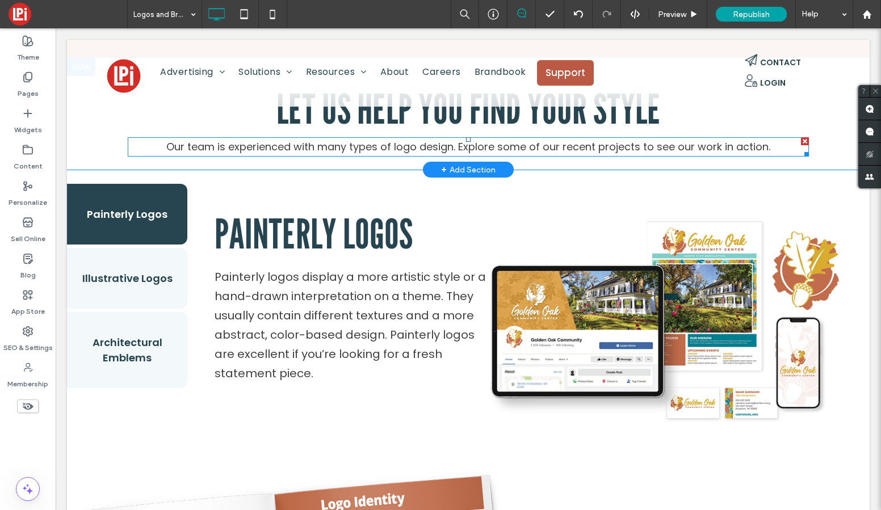
click at [360, 144] on span "Our team is experienced with many types of logo design. Explore some of our rec…" at bounding box center [468, 147] width 604 height 14
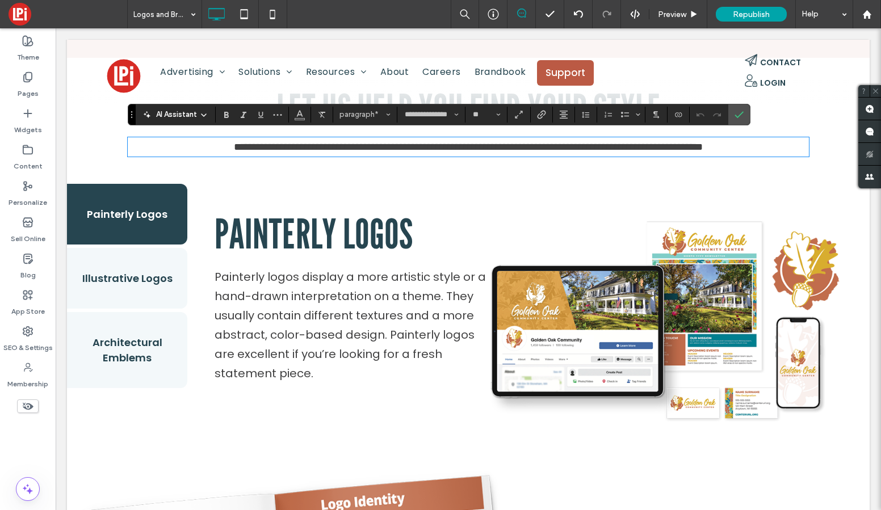
click at [799, 142] on p "**********" at bounding box center [468, 147] width 681 height 18
click at [807, 161] on div "**********" at bounding box center [468, 114] width 802 height 112
click at [87, 137] on div "**********" at bounding box center [468, 114] width 802 height 112
click at [100, 199] on button "Painterly Logos" at bounding box center [127, 214] width 120 height 61
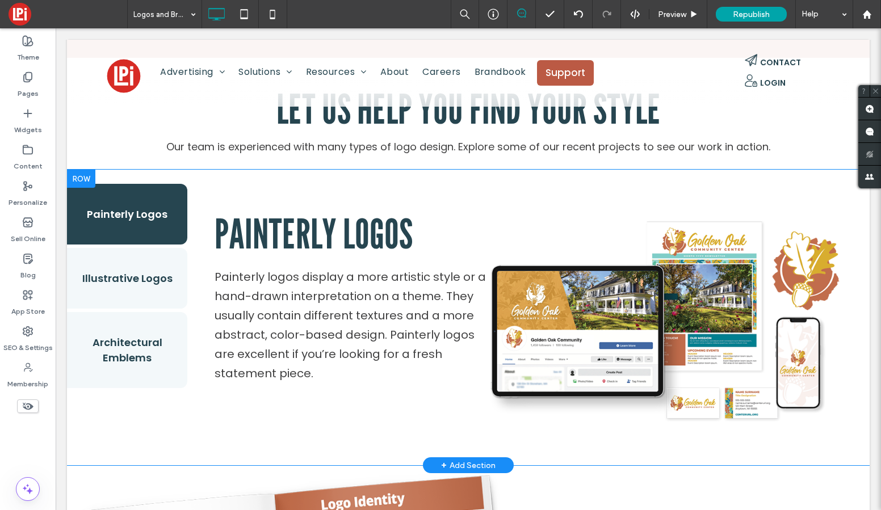
click at [88, 176] on div at bounding box center [81, 179] width 28 height 18
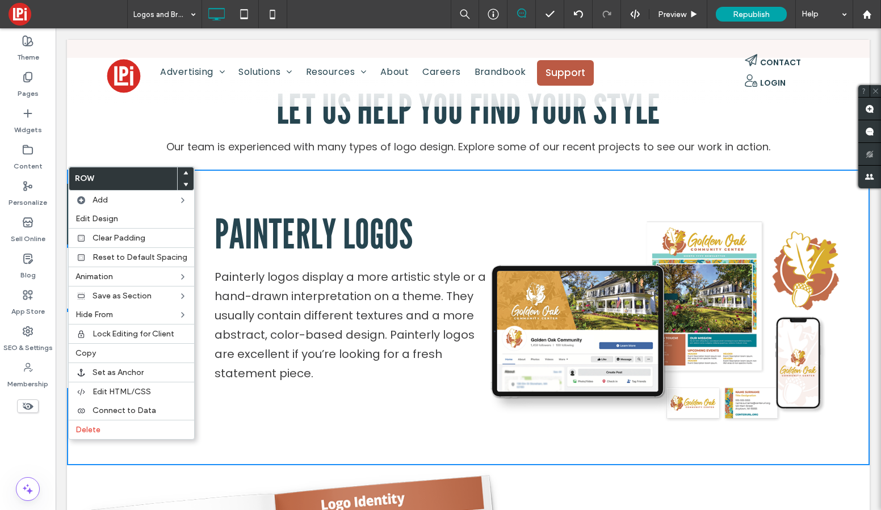
click at [444, 267] on p "Painterly logos display a more artistic style or a hand-drawn interpretation on…" at bounding box center [350, 325] width 273 height 116
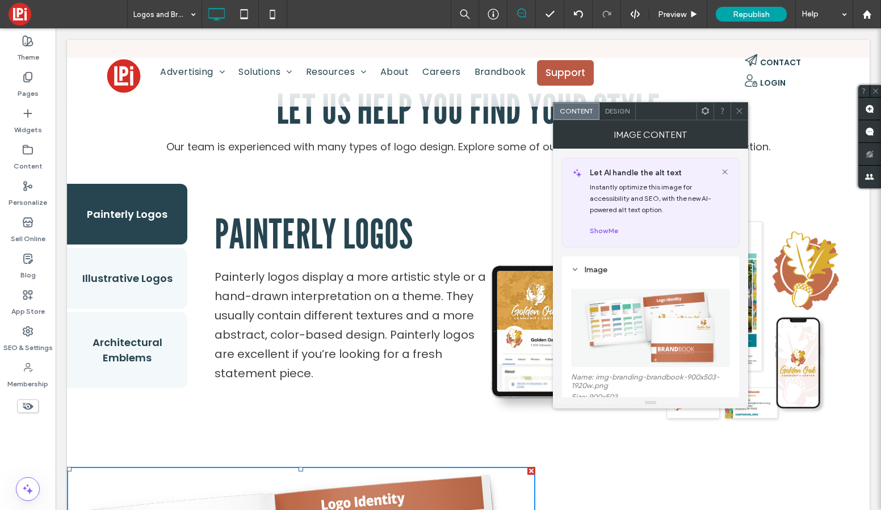
click at [708, 117] on span at bounding box center [705, 111] width 9 height 17
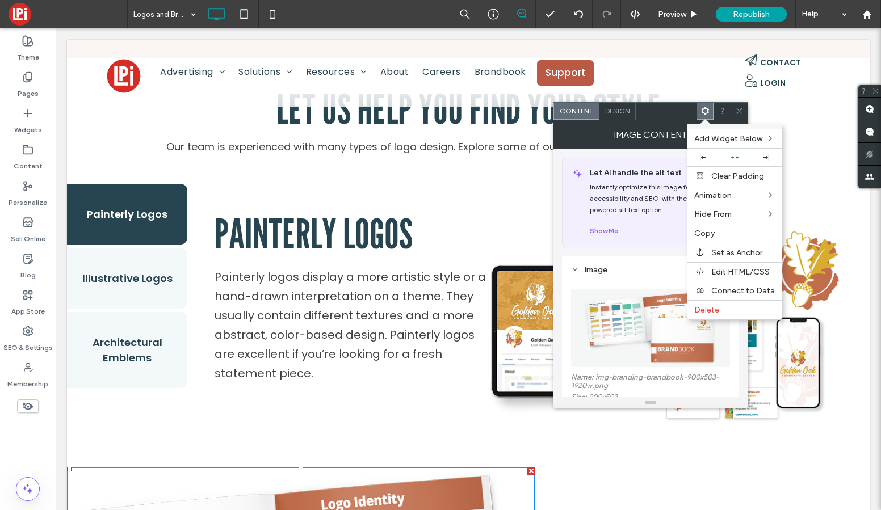
click at [708, 111] on use at bounding box center [704, 110] width 7 height 7
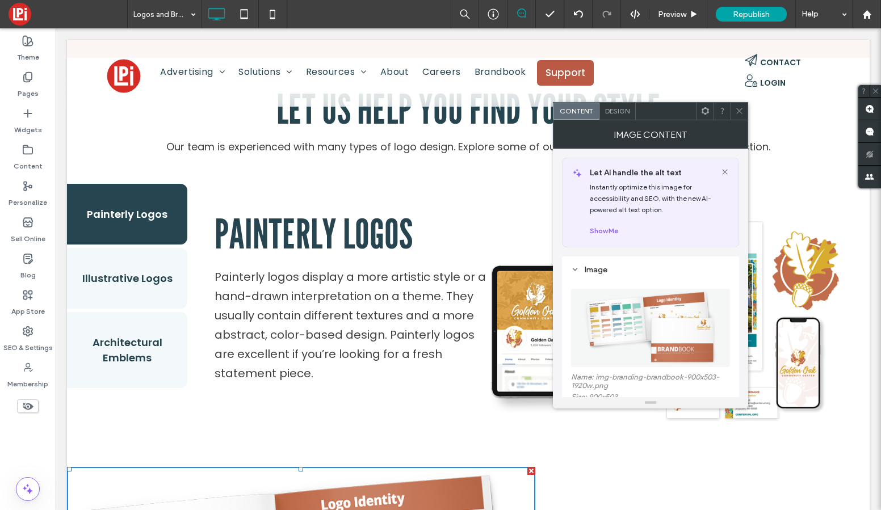
click at [701, 110] on icon at bounding box center [705, 111] width 9 height 9
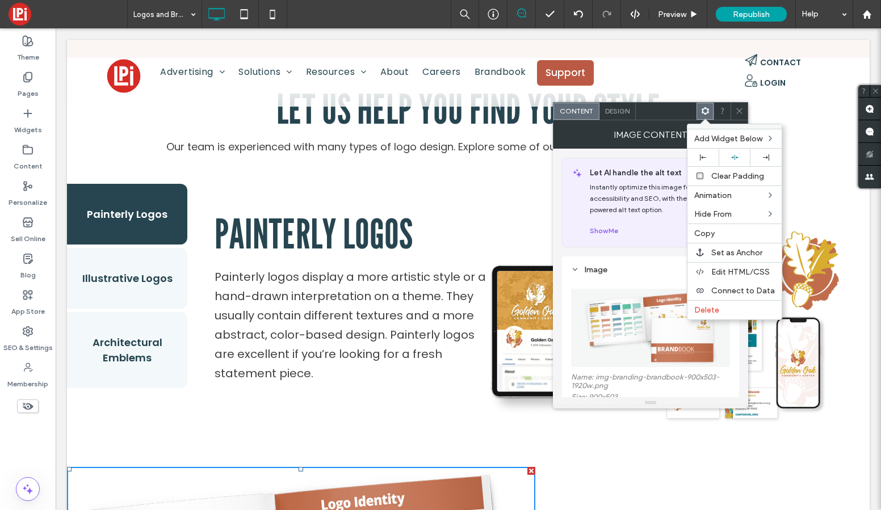
click at [701, 110] on icon at bounding box center [705, 111] width 9 height 9
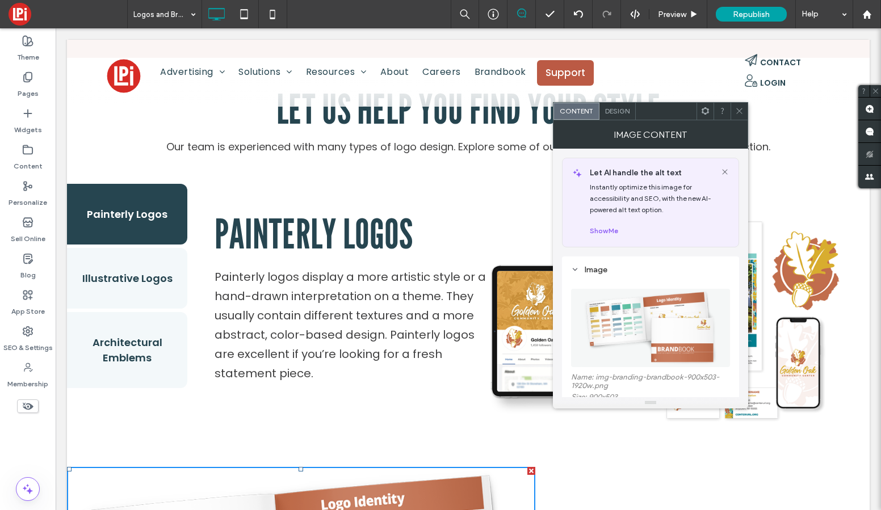
click at [742, 112] on icon at bounding box center [739, 111] width 9 height 9
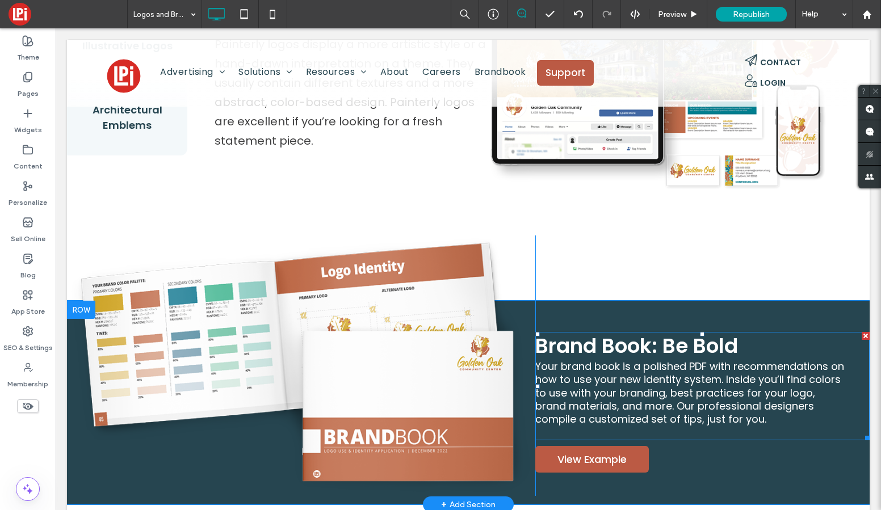
scroll to position [1606, 0]
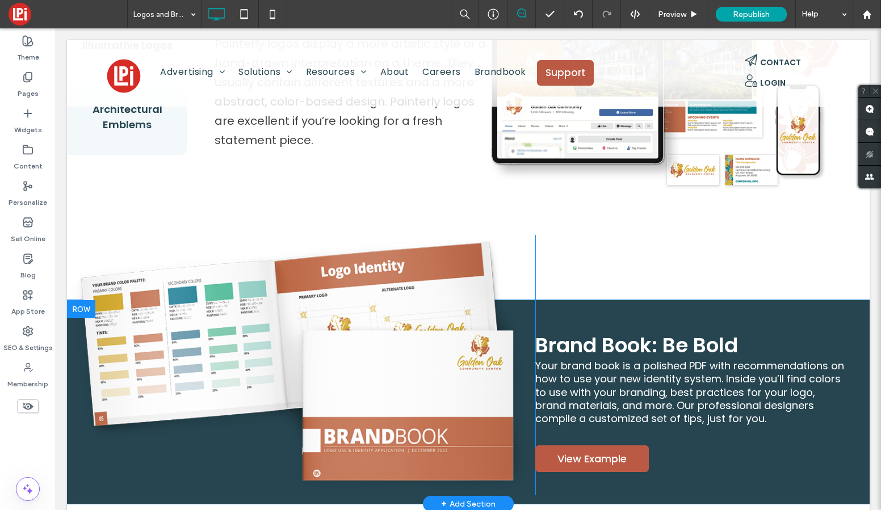
click at [561, 309] on div "Brand Book: Be Bold Your brand book is a polished PDF with recommendations on h…" at bounding box center [702, 402] width 334 height 187
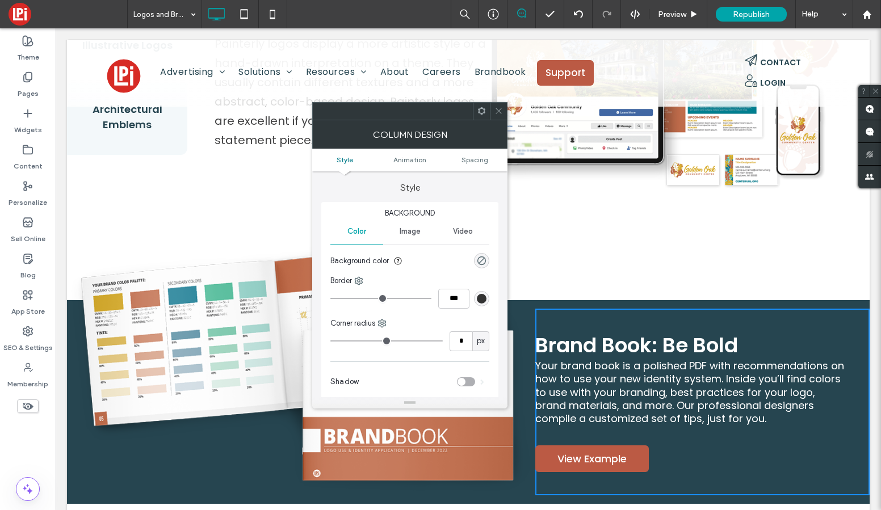
click at [482, 113] on icon at bounding box center [481, 111] width 9 height 9
click at [727, 300] on div "Click To Paste Brand Book: Be Bold Your brand book is a polished PDF with recom…" at bounding box center [468, 402] width 802 height 204
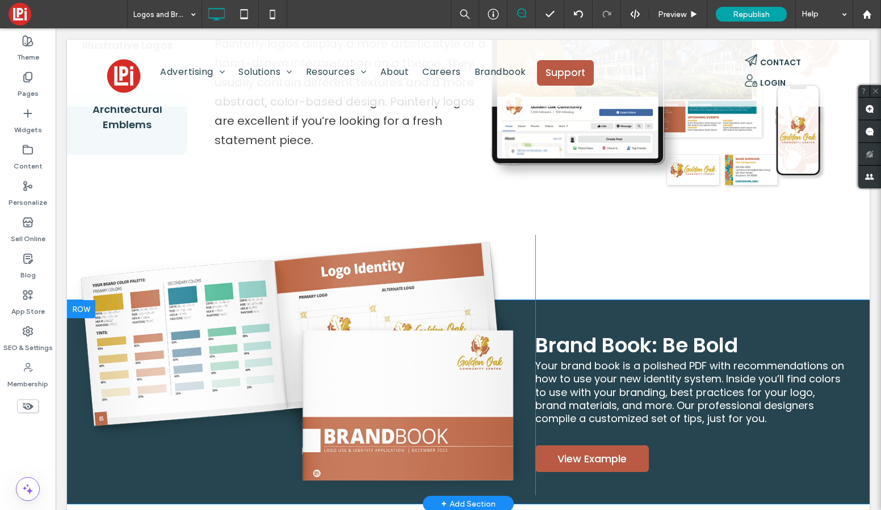
click at [536, 309] on div "Brand Book: Be Bold Your brand book is a polished PDF with recommendations on h…" at bounding box center [702, 402] width 334 height 187
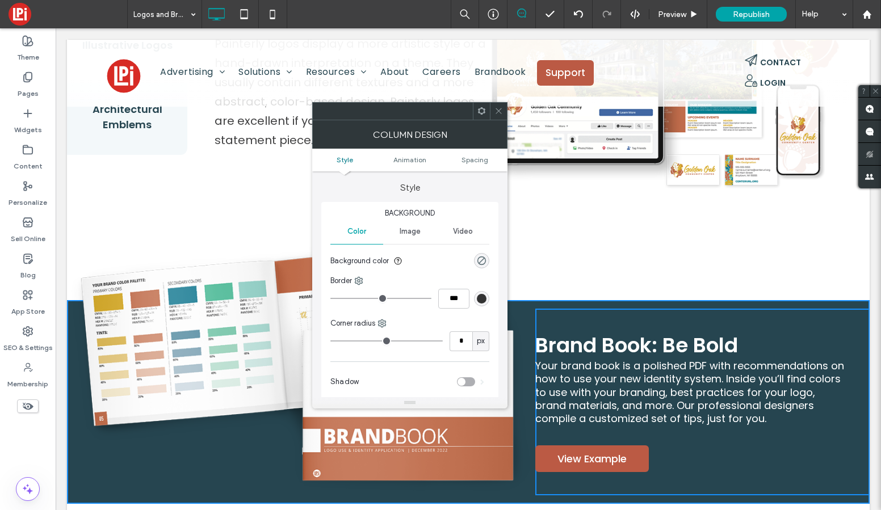
click at [527, 298] on img at bounding box center [301, 365] width 468 height 262
click at [486, 110] on div at bounding box center [481, 111] width 17 height 17
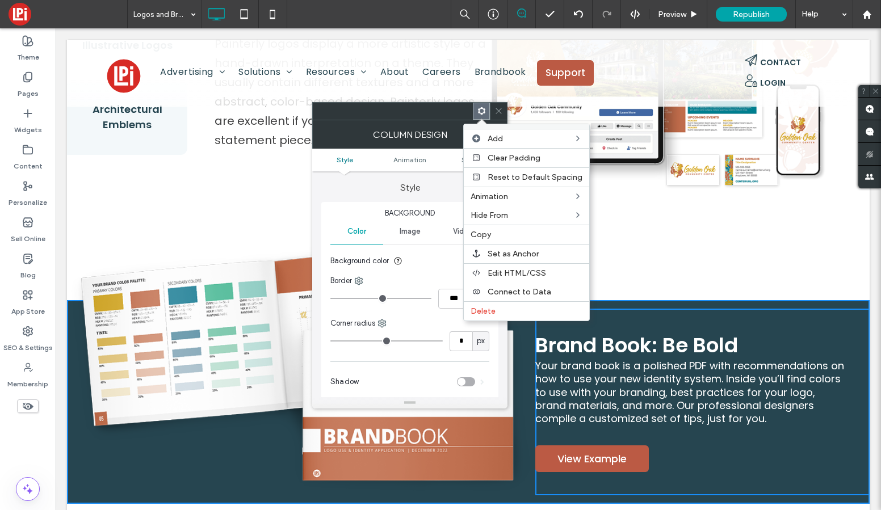
click at [501, 113] on icon at bounding box center [498, 111] width 9 height 9
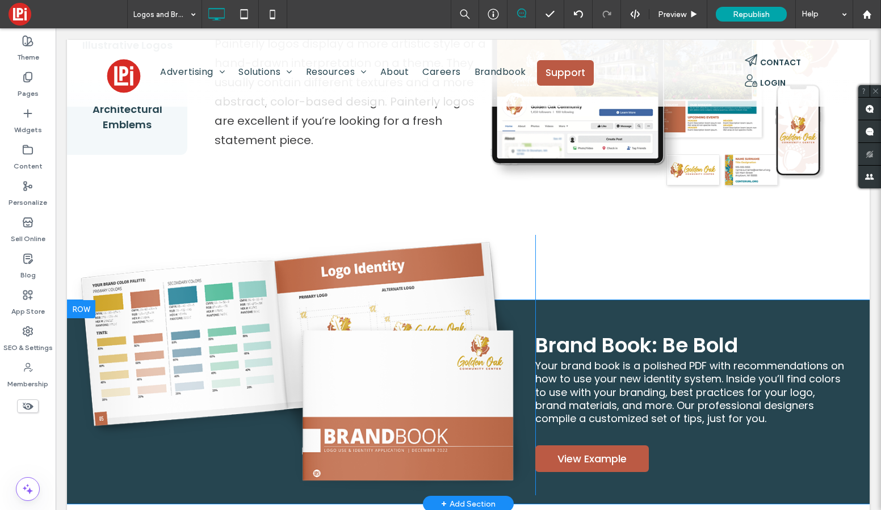
click at [75, 302] on div at bounding box center [81, 309] width 28 height 18
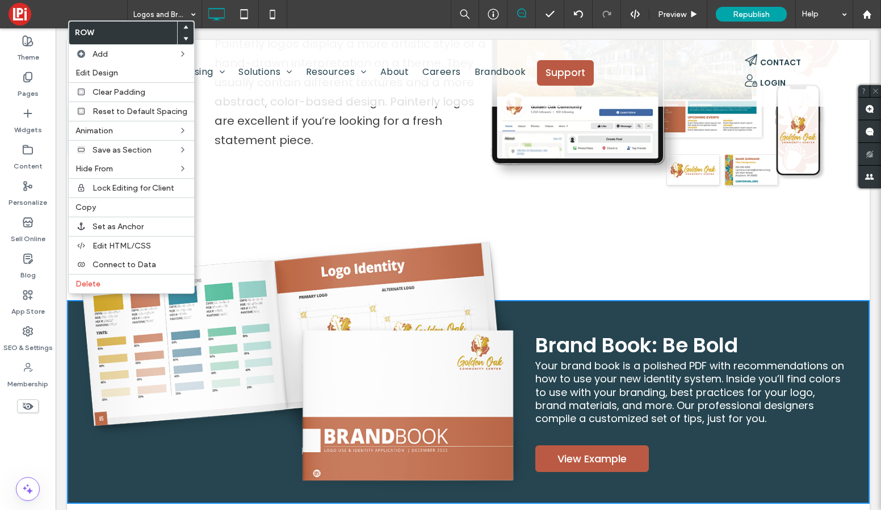
click at [262, 154] on div "Painterly Logos Painterly logos display a more artistic style or a hand-drawn i…" at bounding box center [350, 61] width 273 height 220
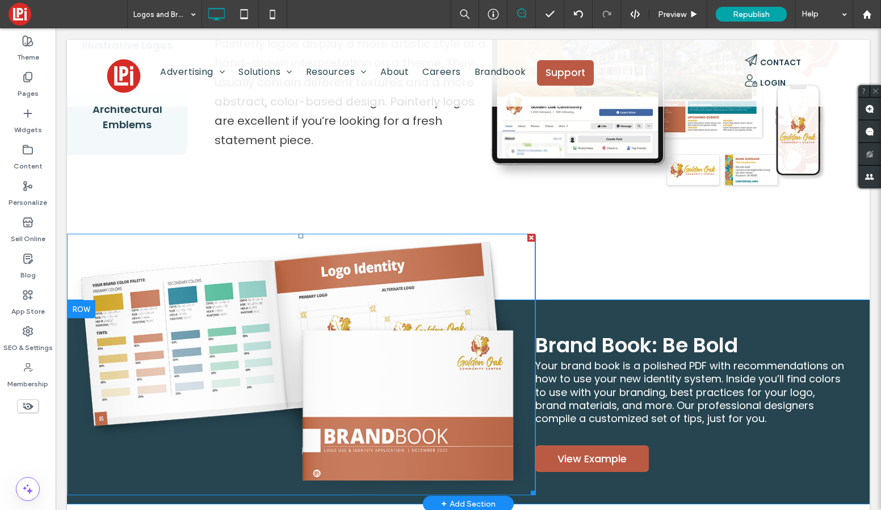
click at [306, 296] on img at bounding box center [301, 365] width 468 height 262
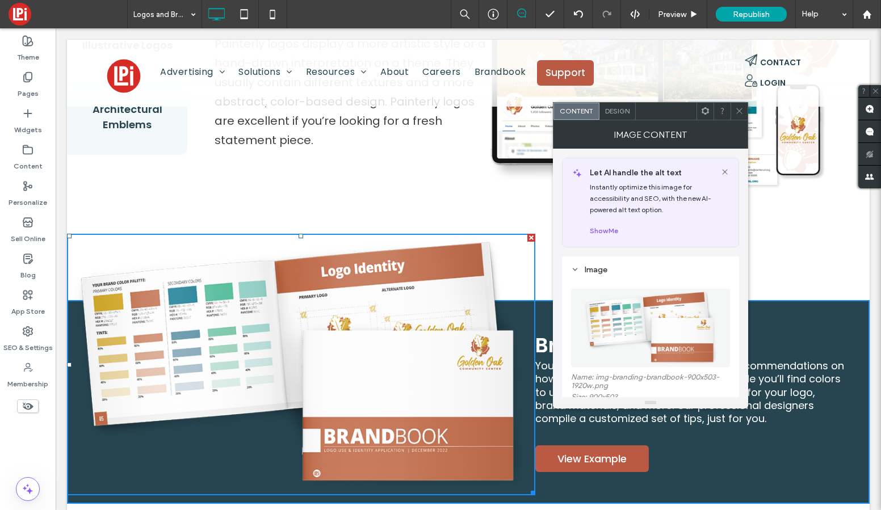
click at [701, 111] on icon at bounding box center [705, 111] width 9 height 9
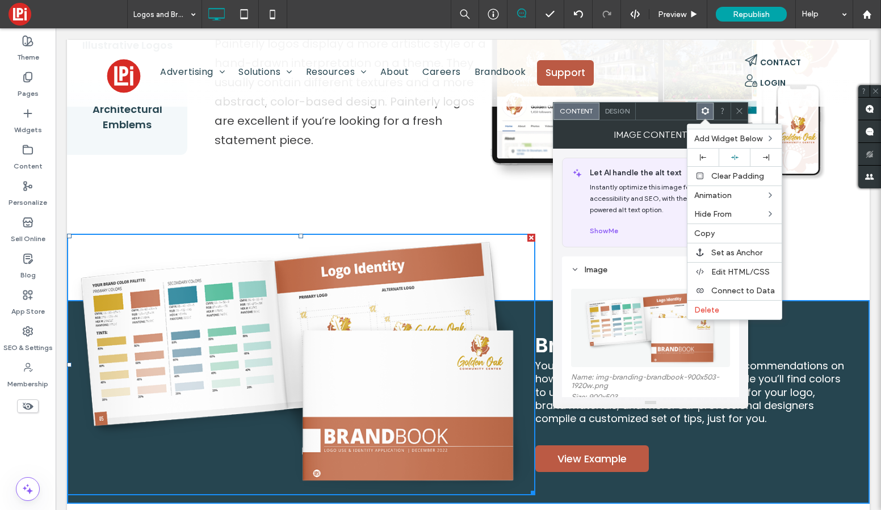
click at [701, 111] on use at bounding box center [704, 110] width 7 height 7
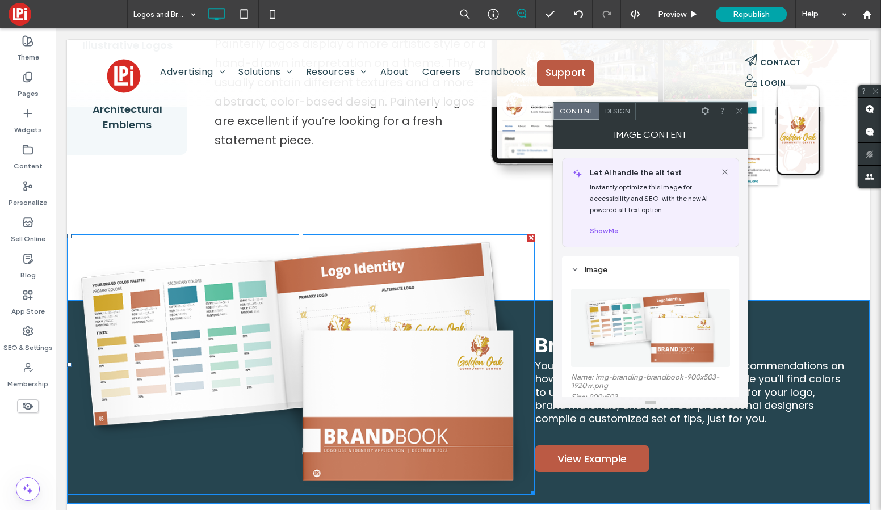
click at [656, 439] on div "Brand Book: Be Bold Your brand book is a polished PDF with recommendations on h…" at bounding box center [702, 402] width 334 height 187
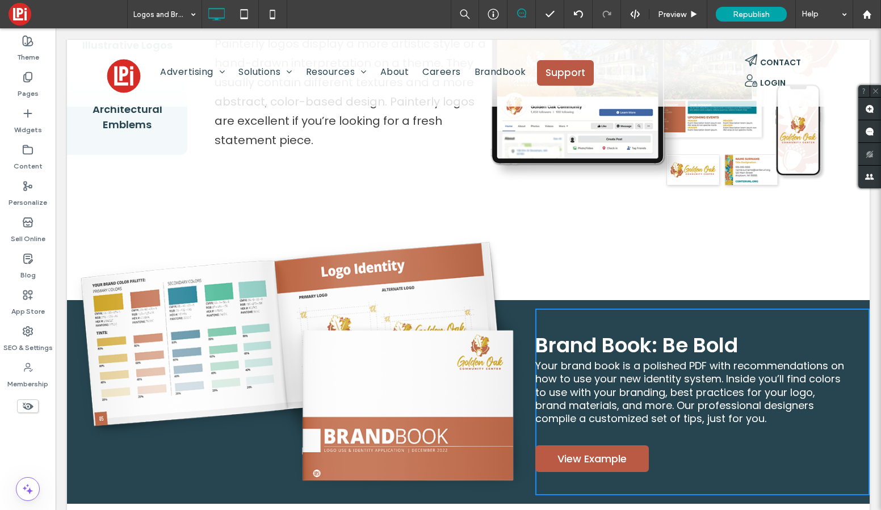
click at [694, 366] on span "Your brand book is a polished PDF with recommendations on how to use your new i…" at bounding box center [689, 393] width 309 height 68
click at [692, 368] on span "Your brand book is a polished PDF with recommendations on how to use your new i…" at bounding box center [689, 393] width 309 height 68
click at [233, 164] on div "Painterly Logos Painterly logos display a more artistic style or a hand-drawn i…" at bounding box center [350, 61] width 273 height 220
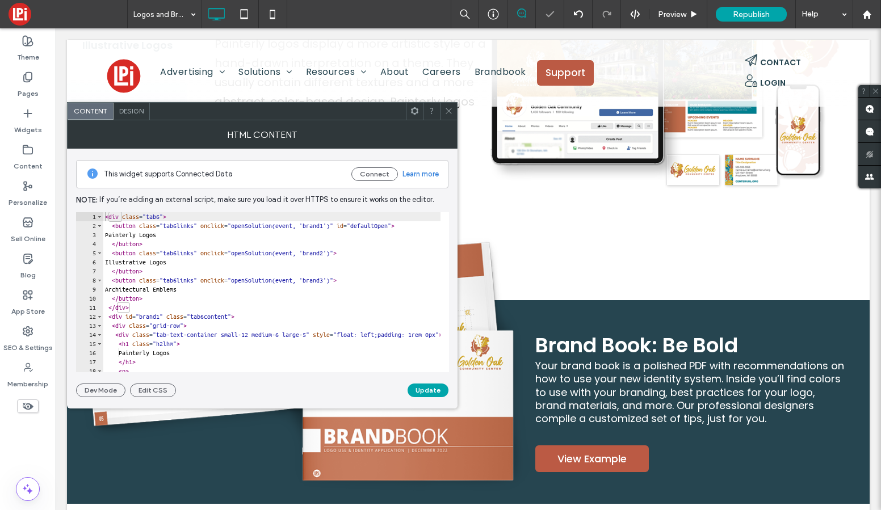
click at [119, 109] on span "Design" at bounding box center [131, 111] width 24 height 9
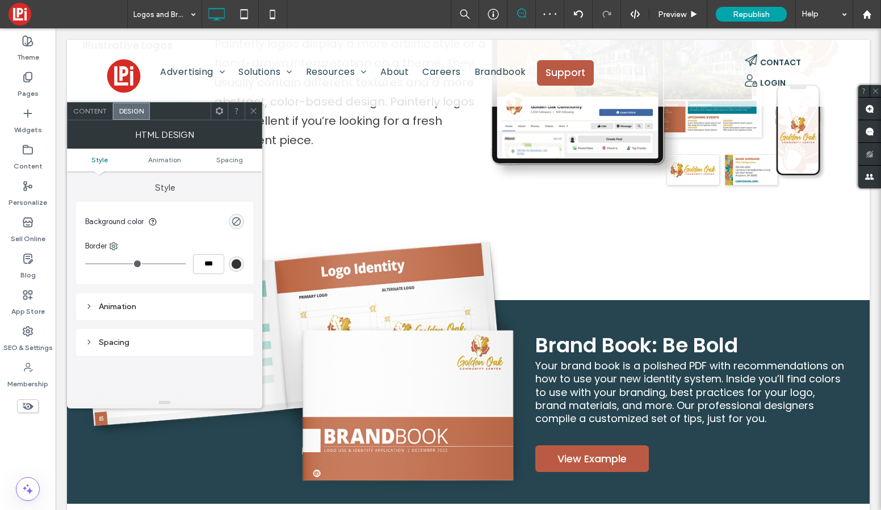
click at [222, 115] on span at bounding box center [219, 111] width 9 height 17
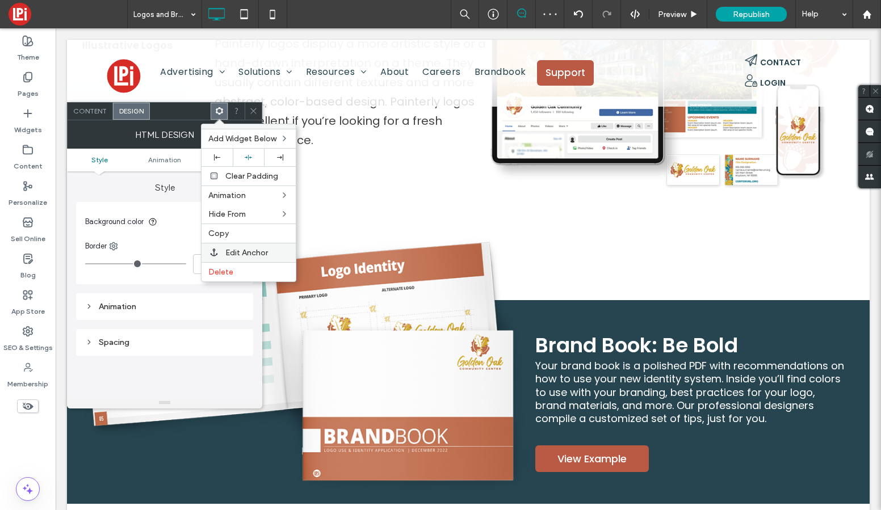
click at [259, 259] on div "Edit Anchor" at bounding box center [248, 252] width 94 height 19
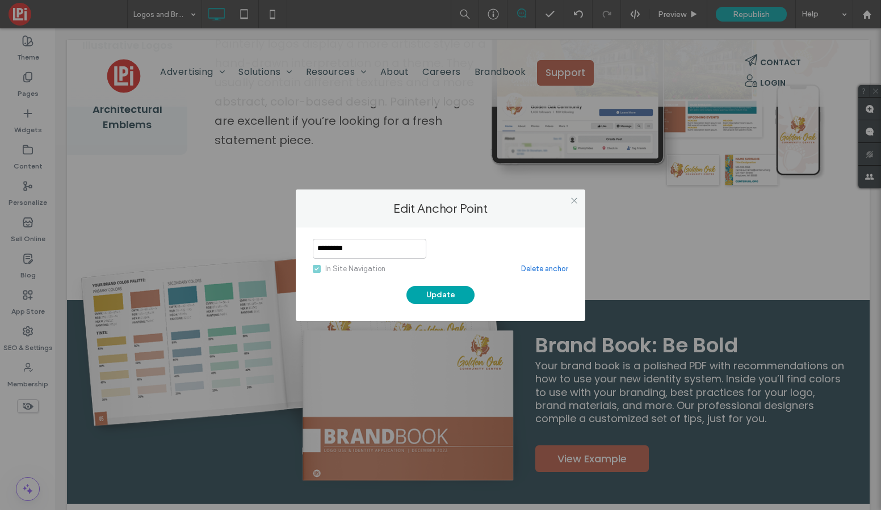
click at [542, 268] on link "Delete anchor" at bounding box center [544, 268] width 47 height 11
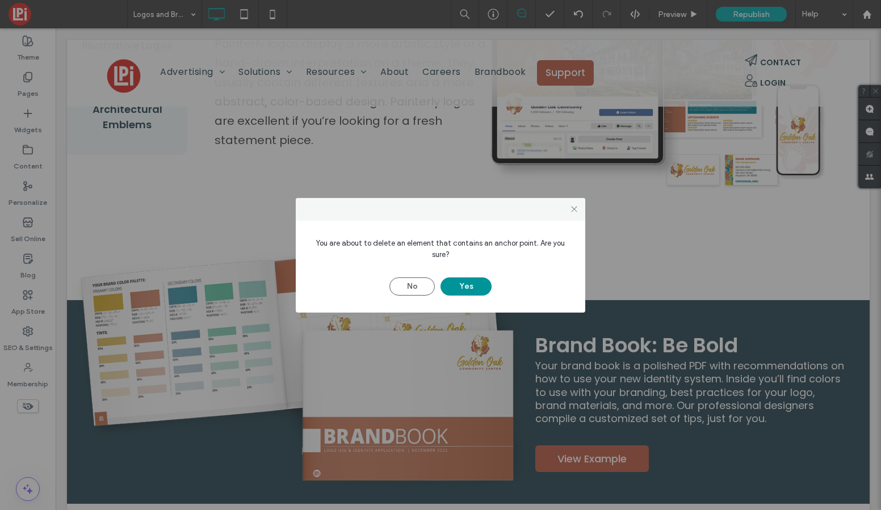
click at [466, 285] on button "Yes" at bounding box center [465, 286] width 51 height 18
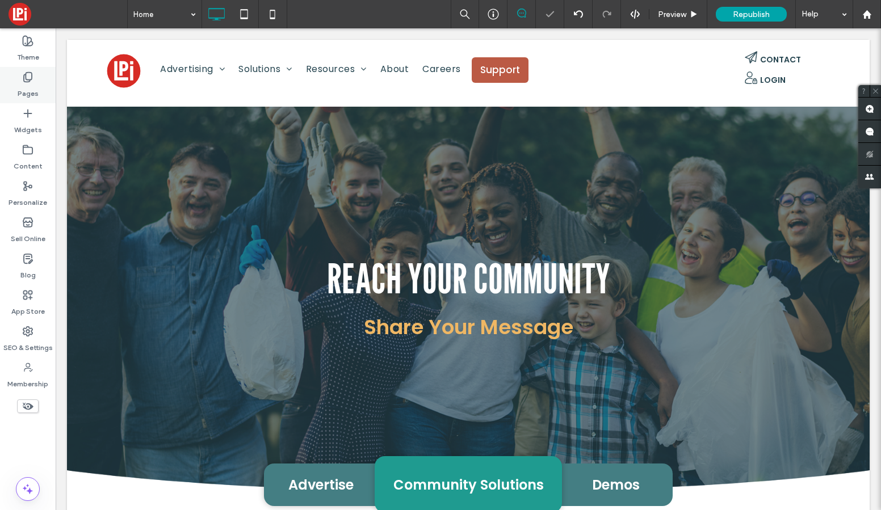
click at [27, 89] on label "Pages" at bounding box center [28, 91] width 21 height 16
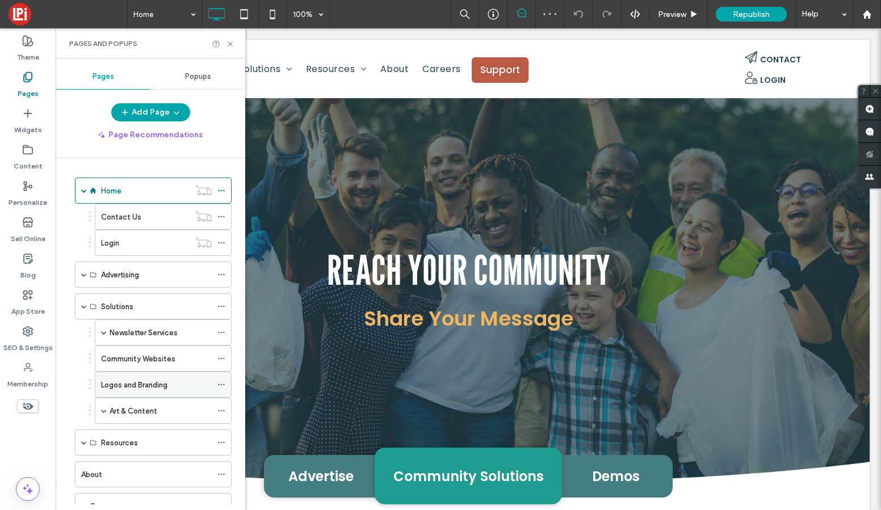
click at [152, 393] on div "Logos and Branding" at bounding box center [156, 384] width 111 height 25
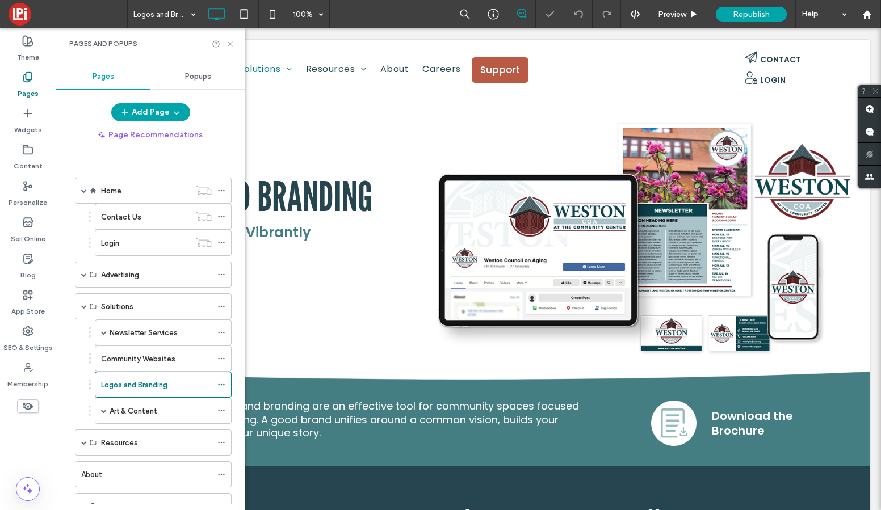
click at [230, 45] on icon at bounding box center [230, 44] width 9 height 9
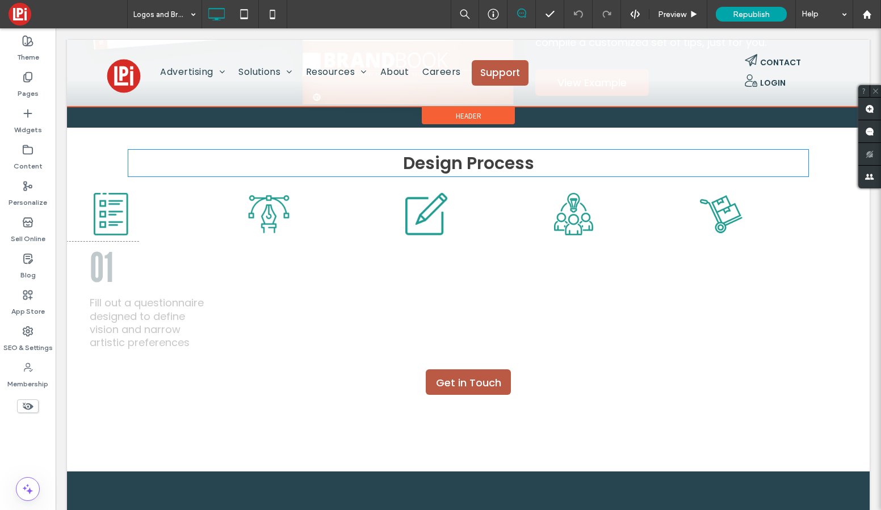
scroll to position [1985, 0]
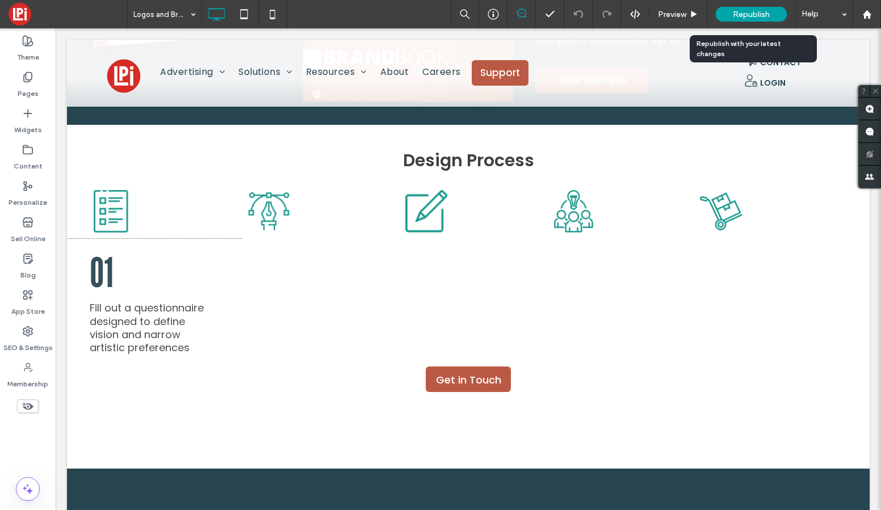
click at [769, 19] on div "Republish" at bounding box center [750, 14] width 71 height 15
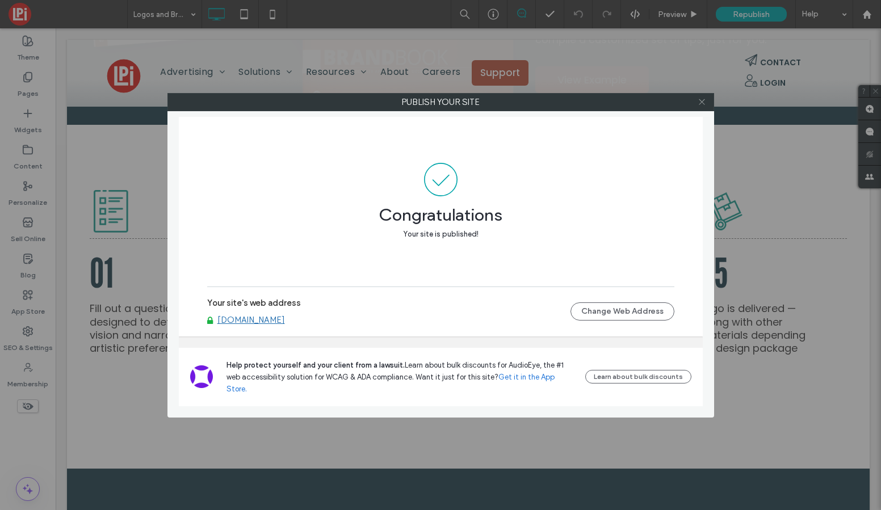
click at [702, 100] on icon at bounding box center [701, 102] width 9 height 9
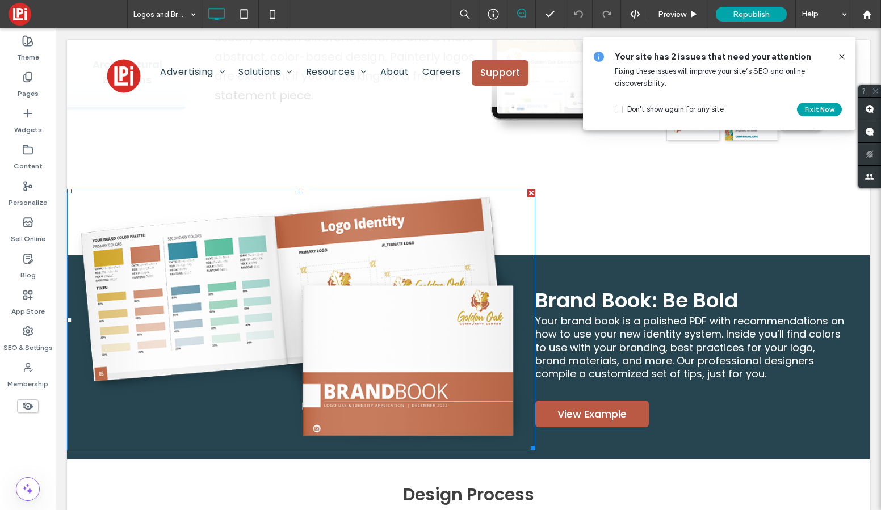
scroll to position [1634, 0]
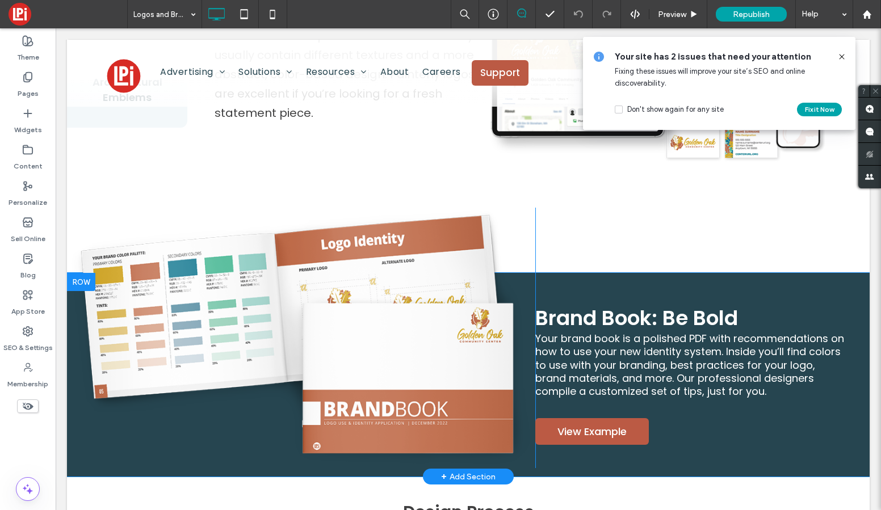
click at [82, 276] on div at bounding box center [81, 282] width 28 height 18
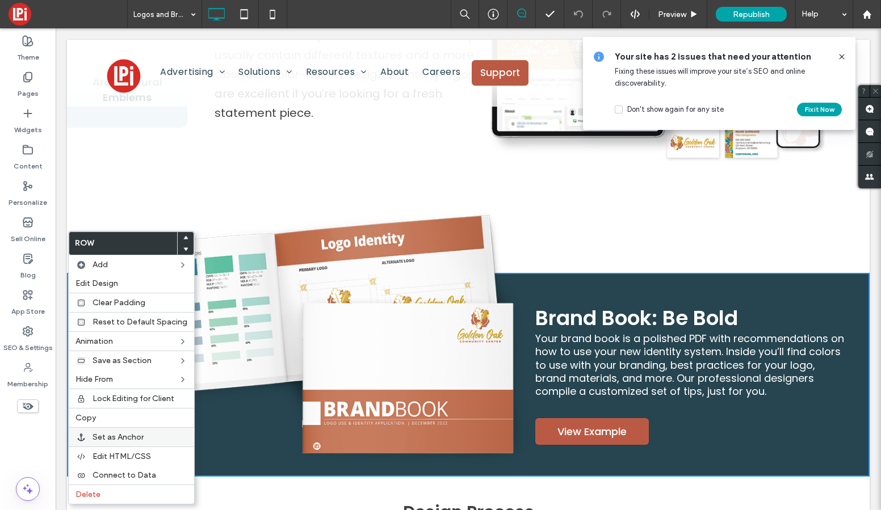
click at [125, 433] on span "Set as Anchor" at bounding box center [117, 437] width 51 height 10
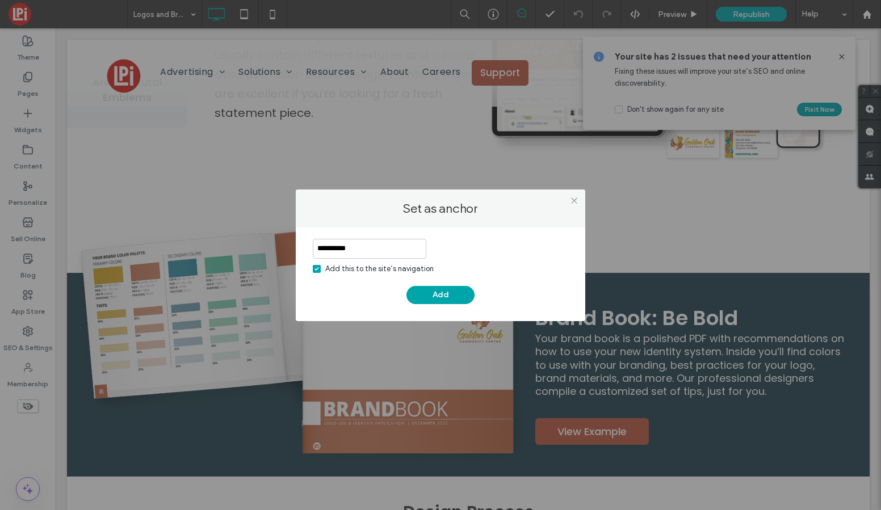
type input "**********"
click at [321, 272] on label "Add this to the site’s navigation" at bounding box center [373, 268] width 121 height 11
click at [381, 252] on input "**********" at bounding box center [369, 249] width 113 height 20
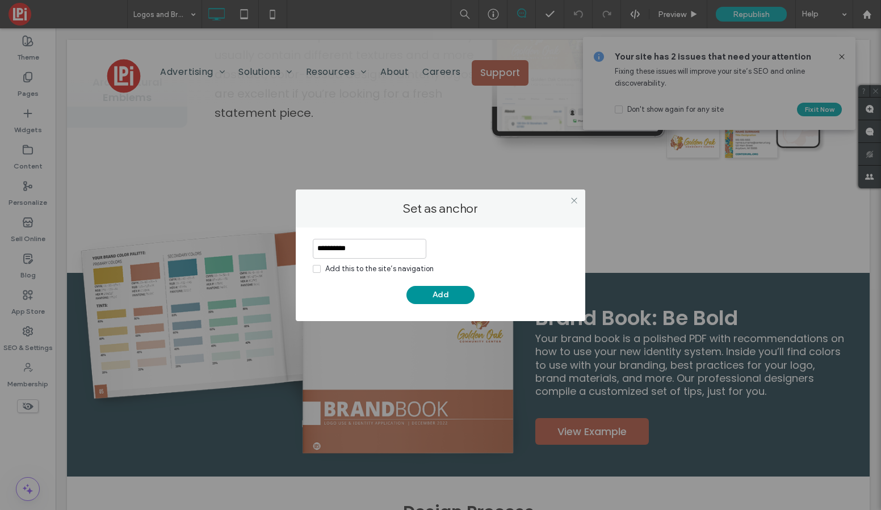
click at [433, 291] on button "Add" at bounding box center [440, 295] width 68 height 18
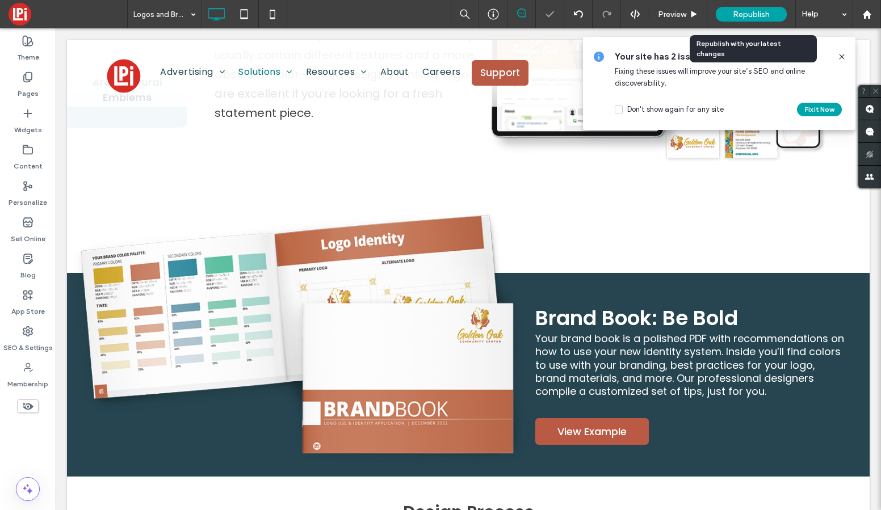
click at [758, 13] on span "Republish" at bounding box center [751, 15] width 37 height 10
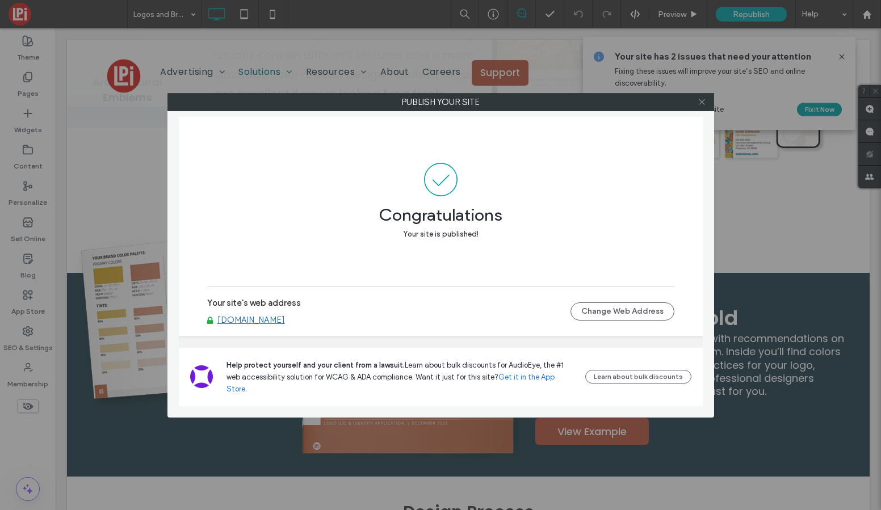
click at [702, 103] on icon at bounding box center [701, 102] width 9 height 9
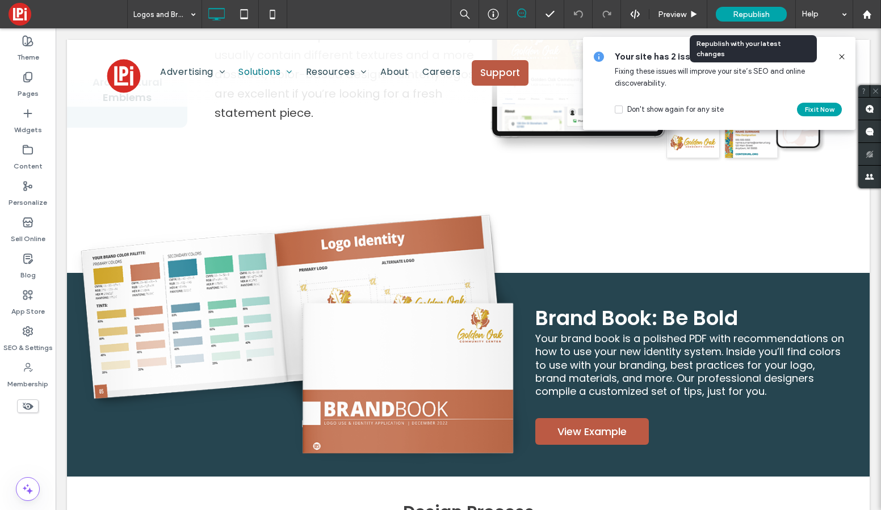
click at [754, 20] on div "Republish" at bounding box center [750, 14] width 71 height 15
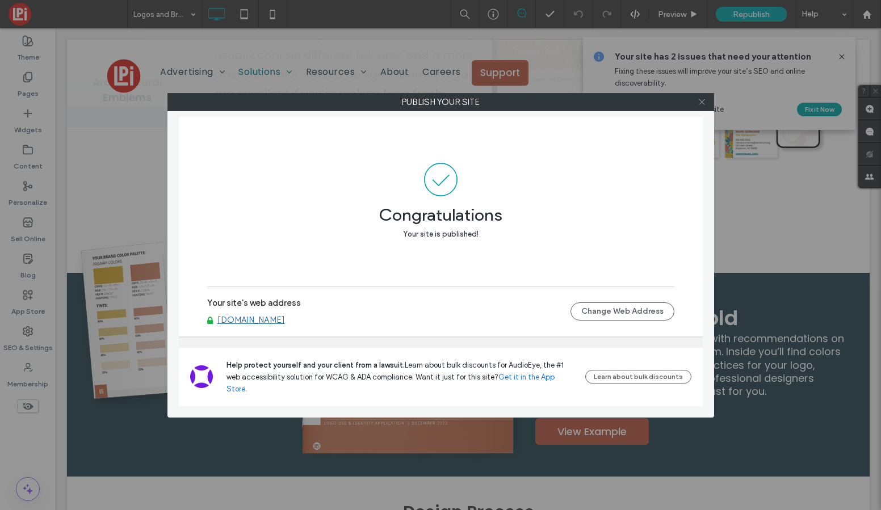
click at [702, 104] on icon at bounding box center [701, 102] width 9 height 9
